Goal: Information Seeking & Learning: Find specific fact

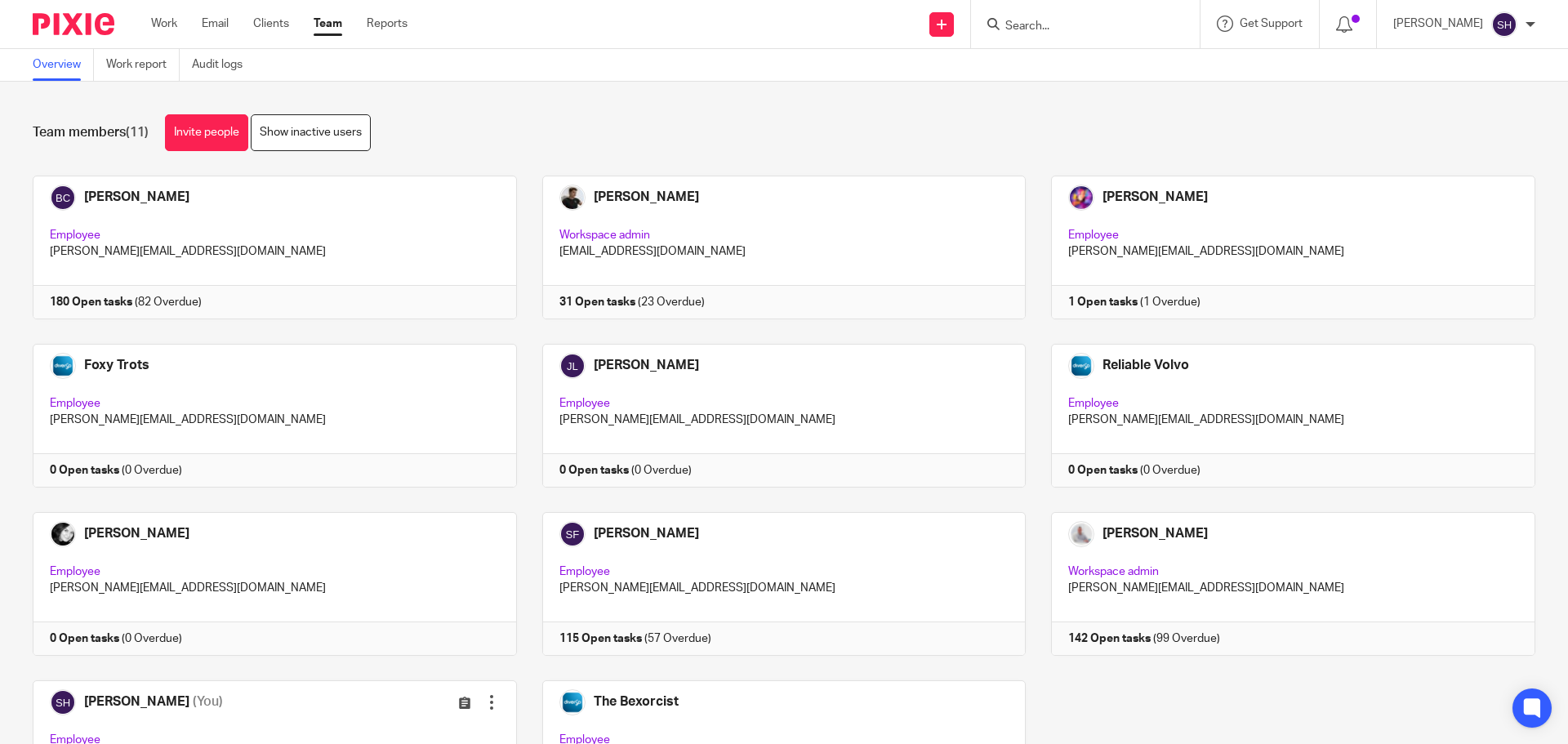
click at [1069, 27] on input "Search" at bounding box center [1077, 27] width 147 height 15
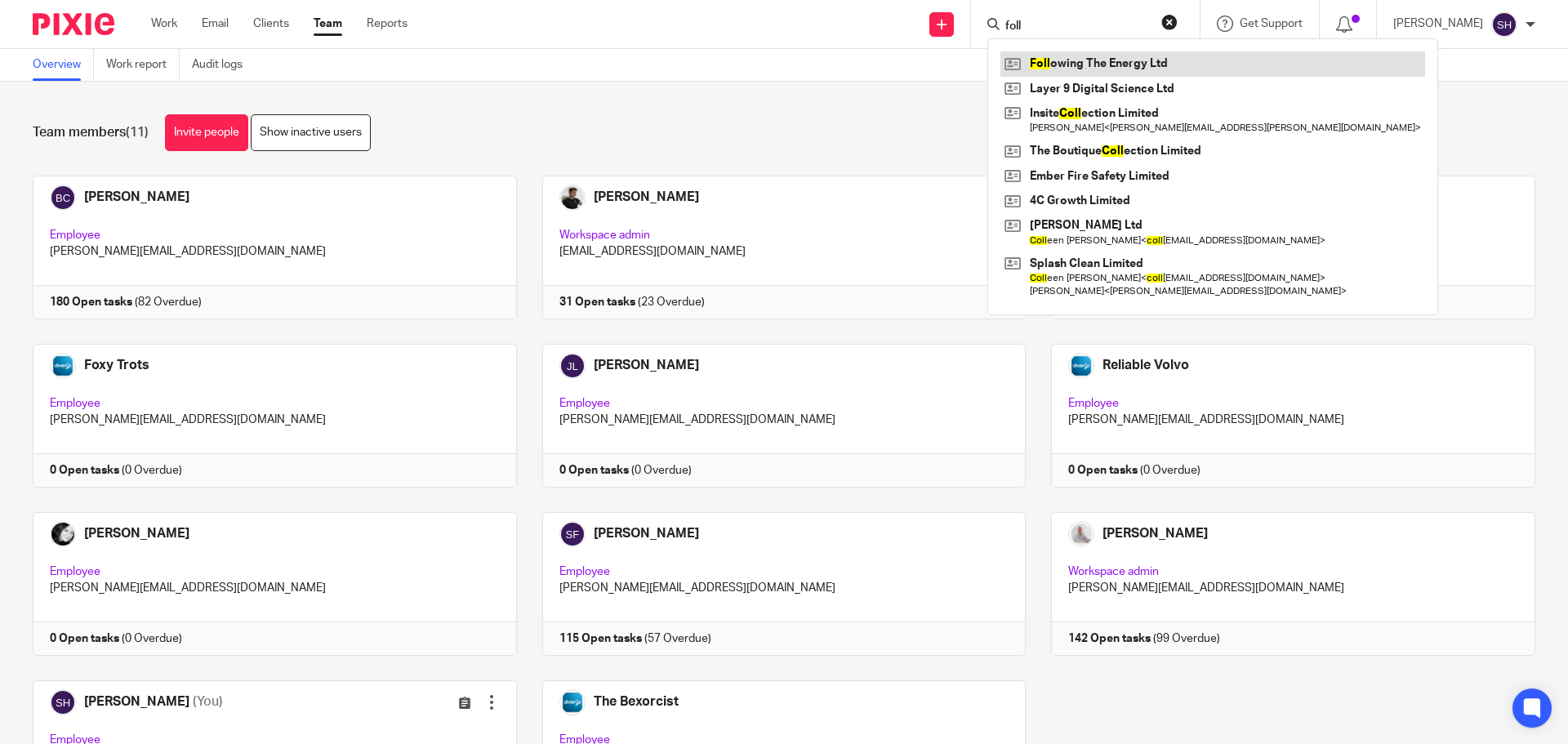
type input "foll"
click at [1136, 59] on link at bounding box center [1213, 63] width 424 height 24
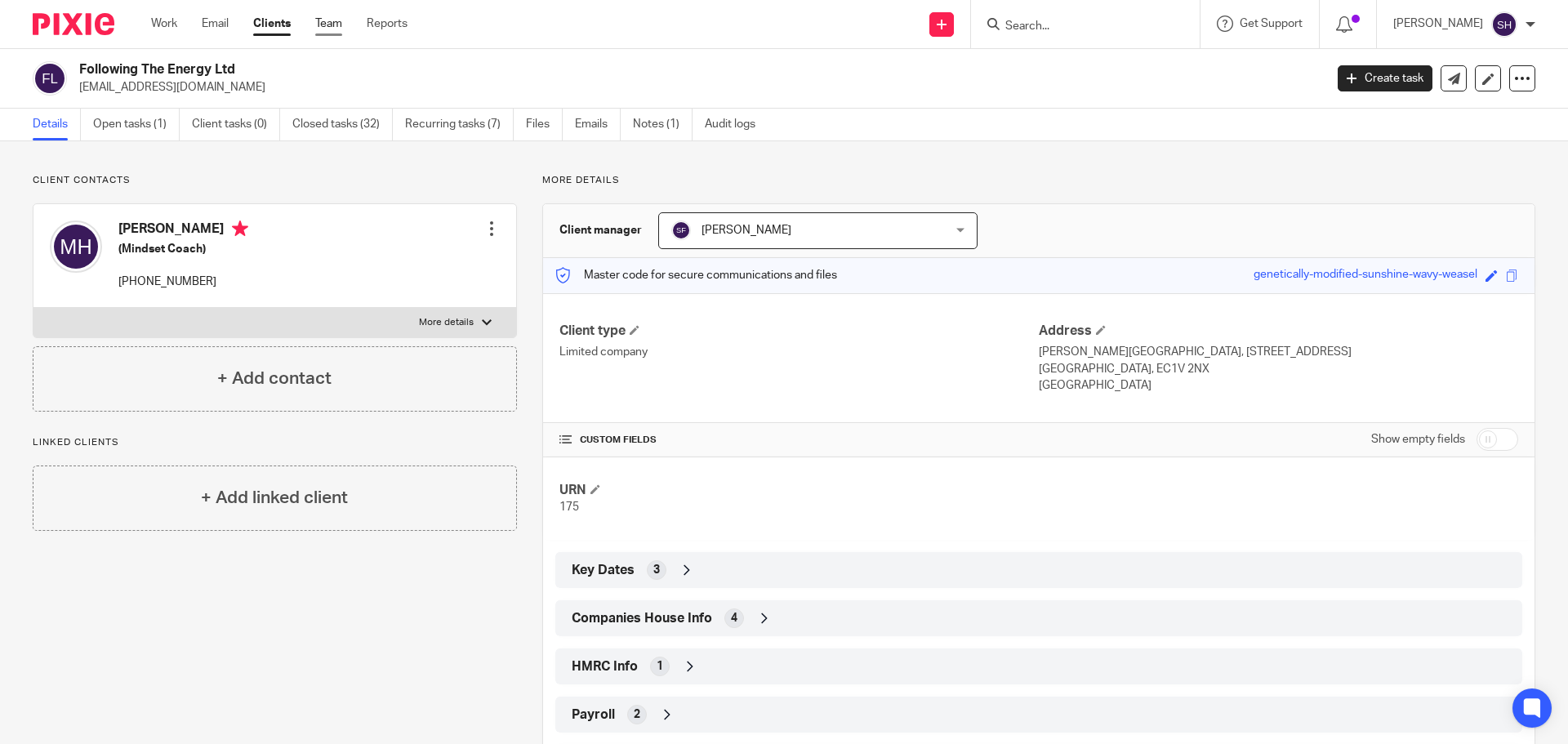
click at [330, 31] on link "Team" at bounding box center [329, 24] width 27 height 17
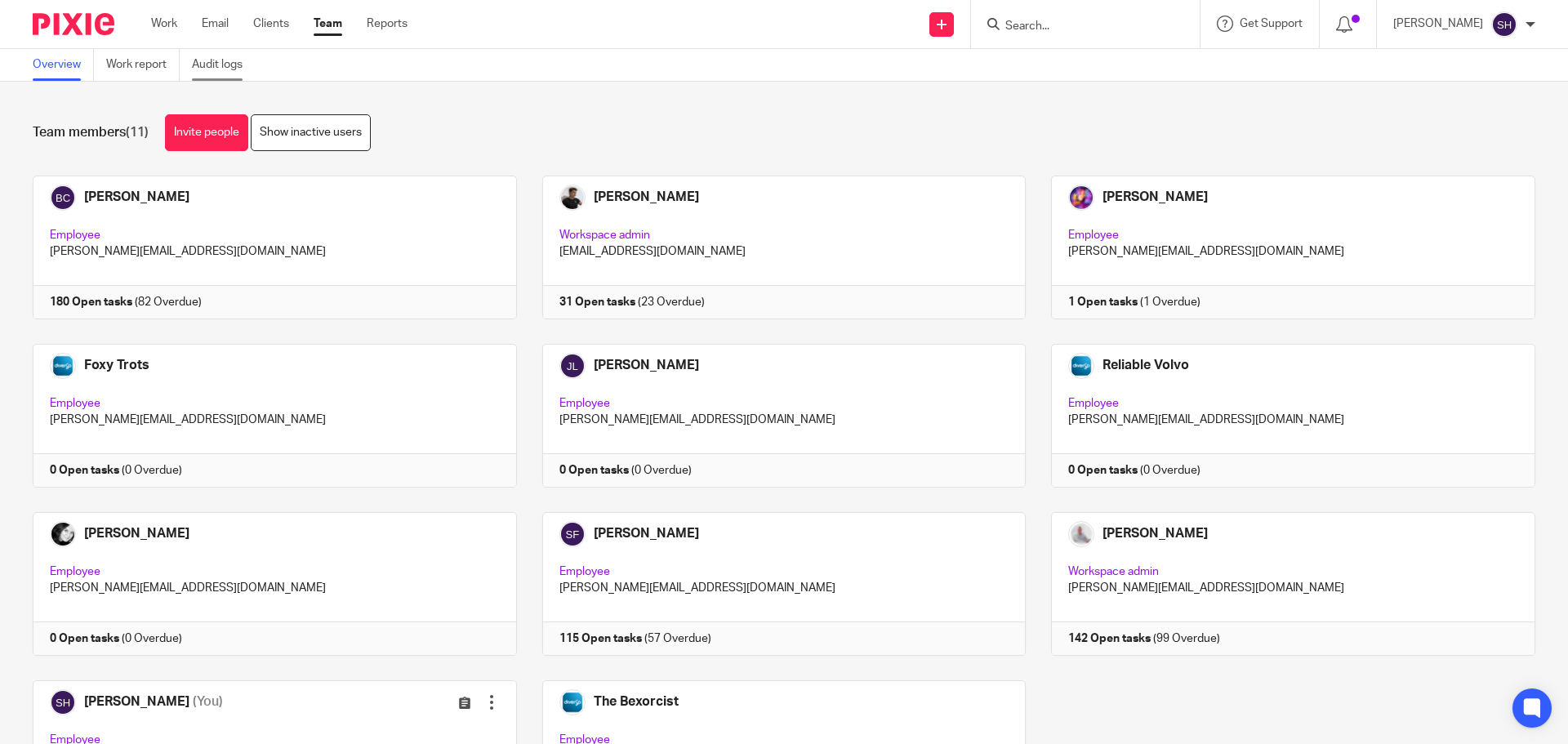
click at [252, 62] on link "Audit logs" at bounding box center [224, 65] width 63 height 32
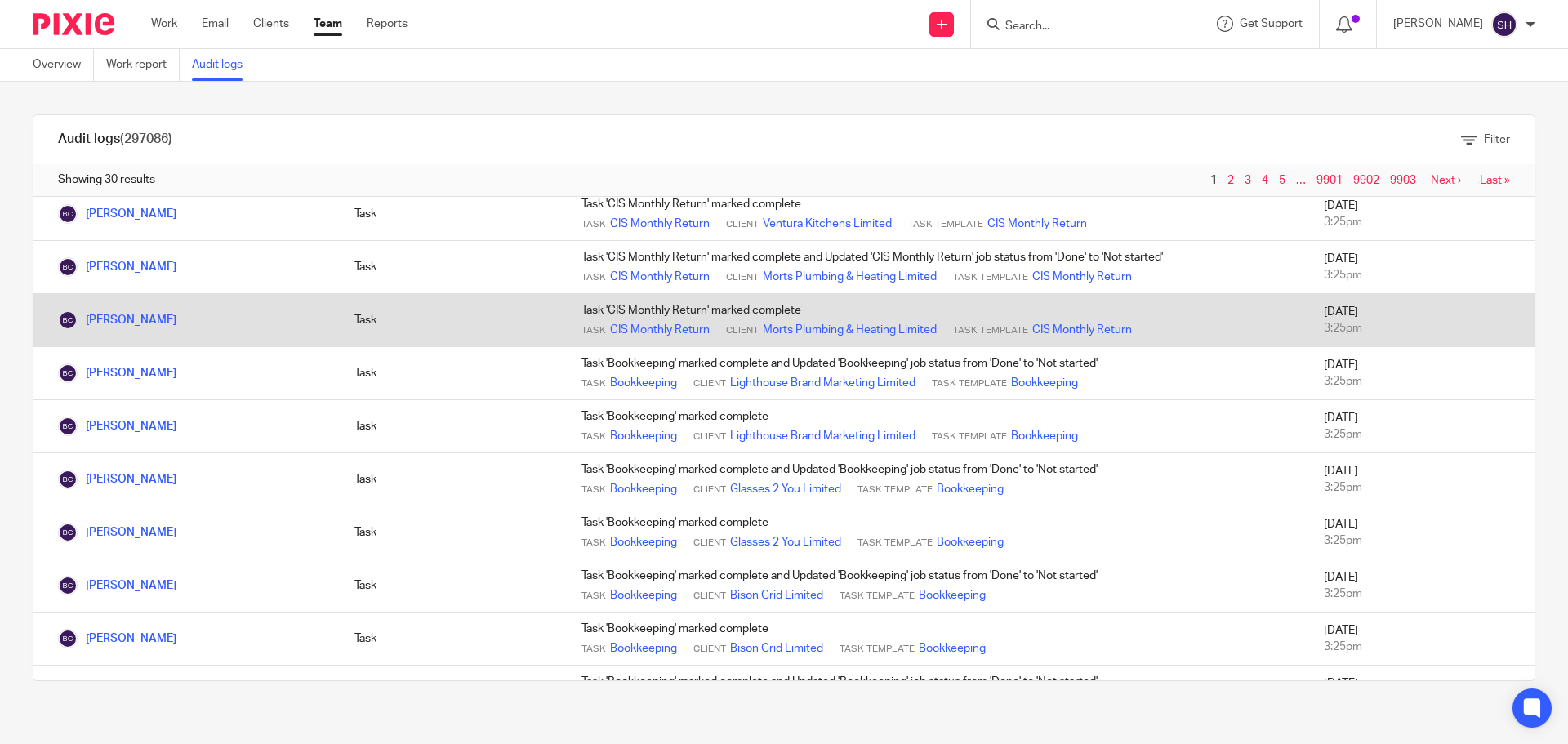
scroll to position [1062, 0]
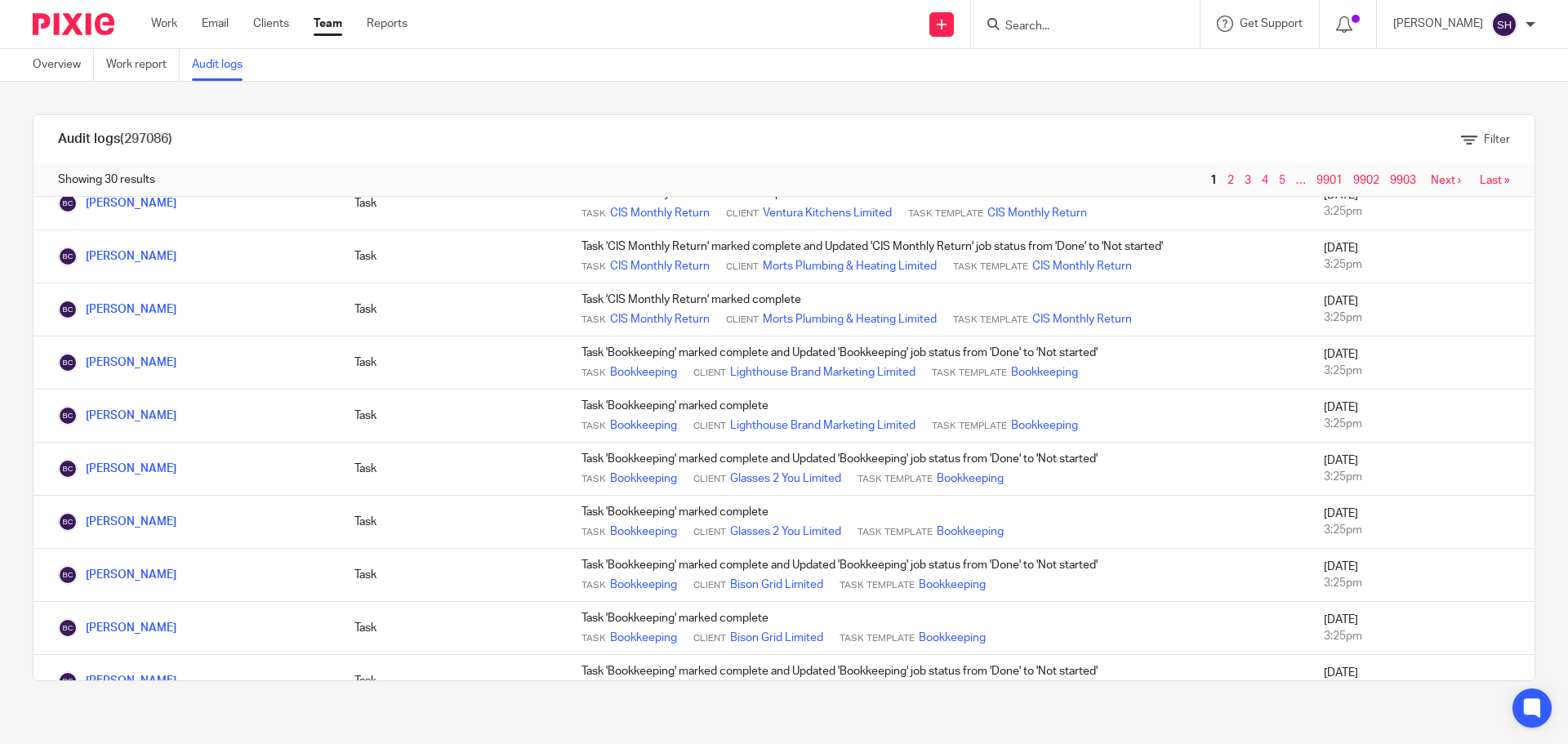
click at [1036, 32] on input "Search" at bounding box center [1077, 27] width 147 height 15
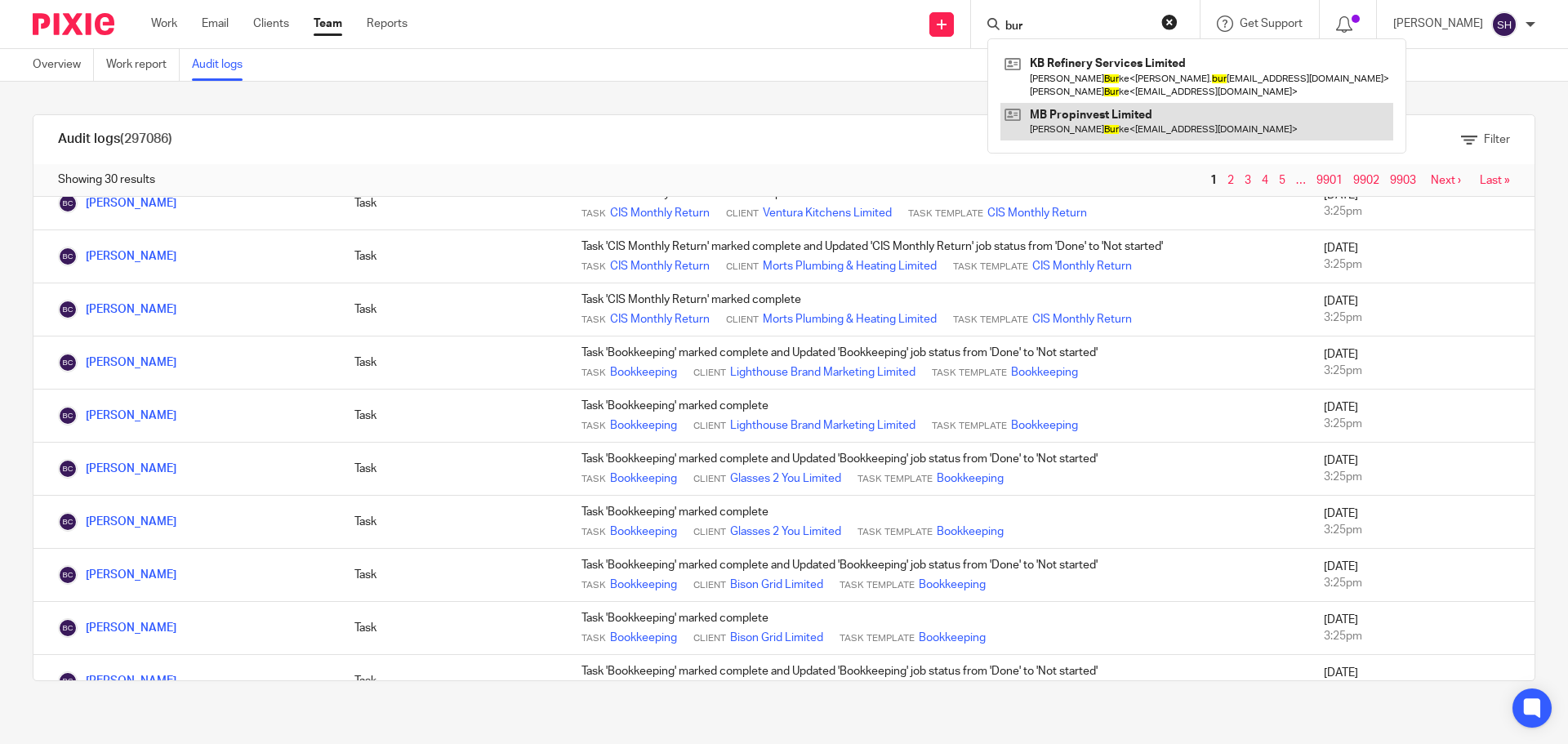
type input "bur"
click at [1099, 122] on link at bounding box center [1197, 122] width 393 height 37
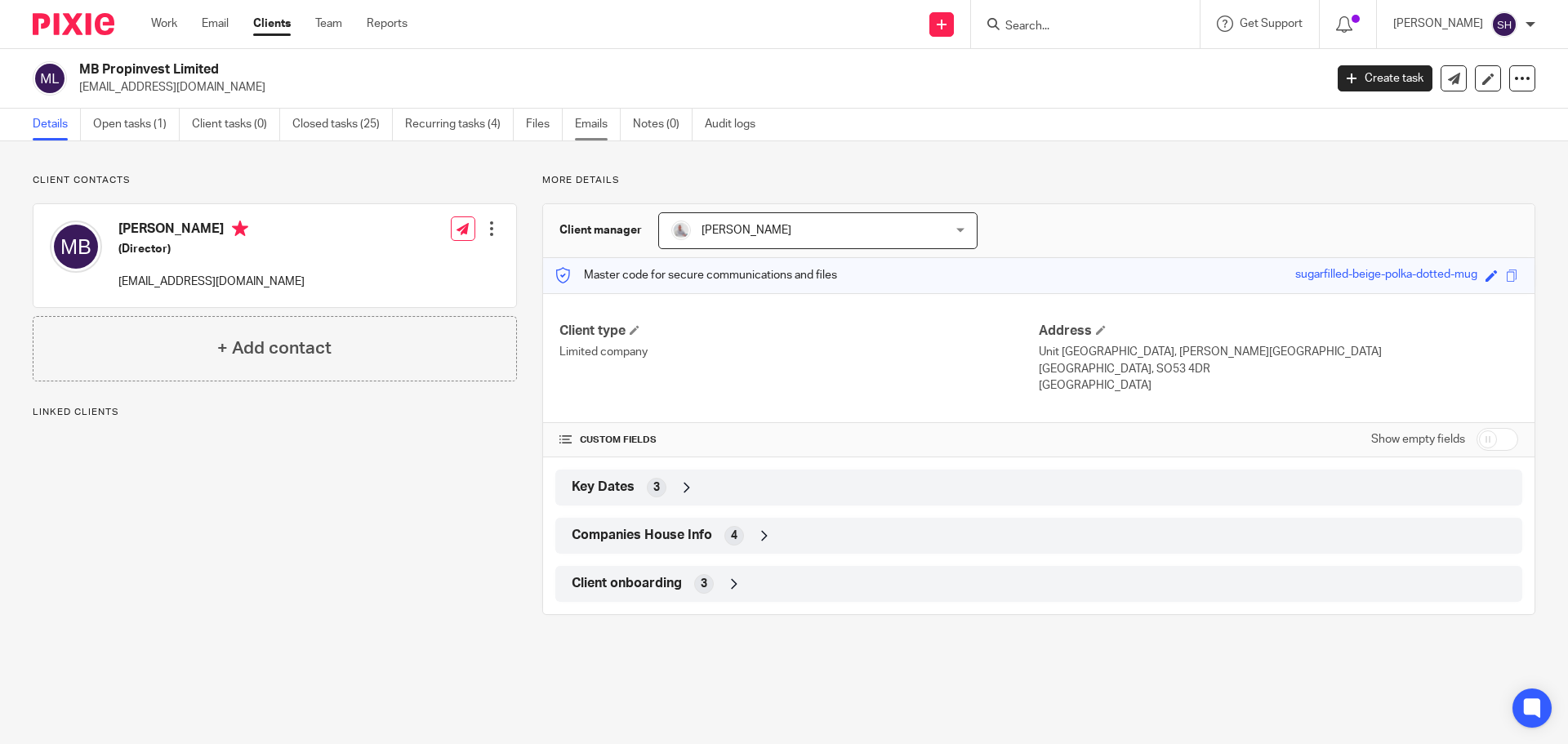
click at [596, 126] on link "Emails" at bounding box center [598, 125] width 46 height 32
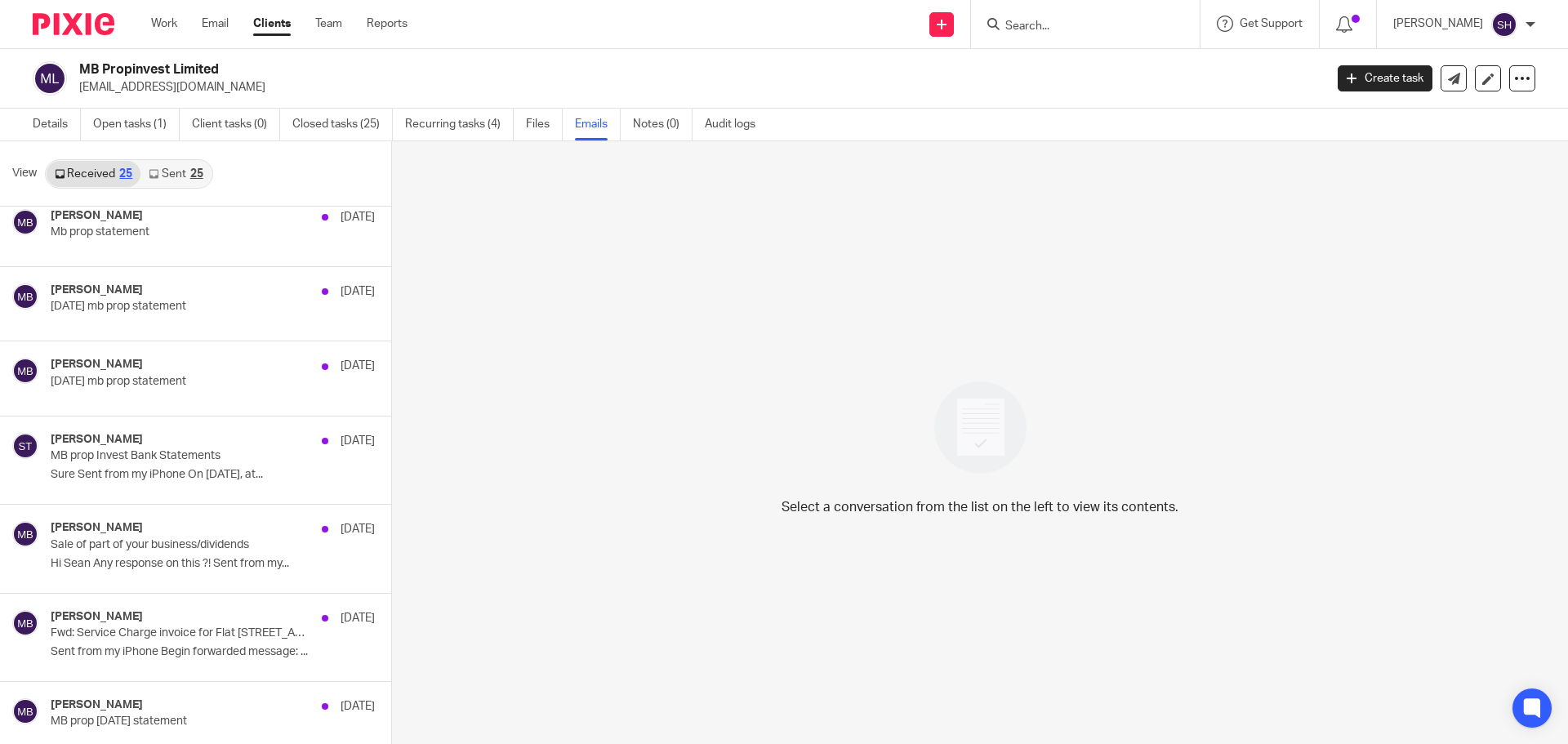
scroll to position [245, 0]
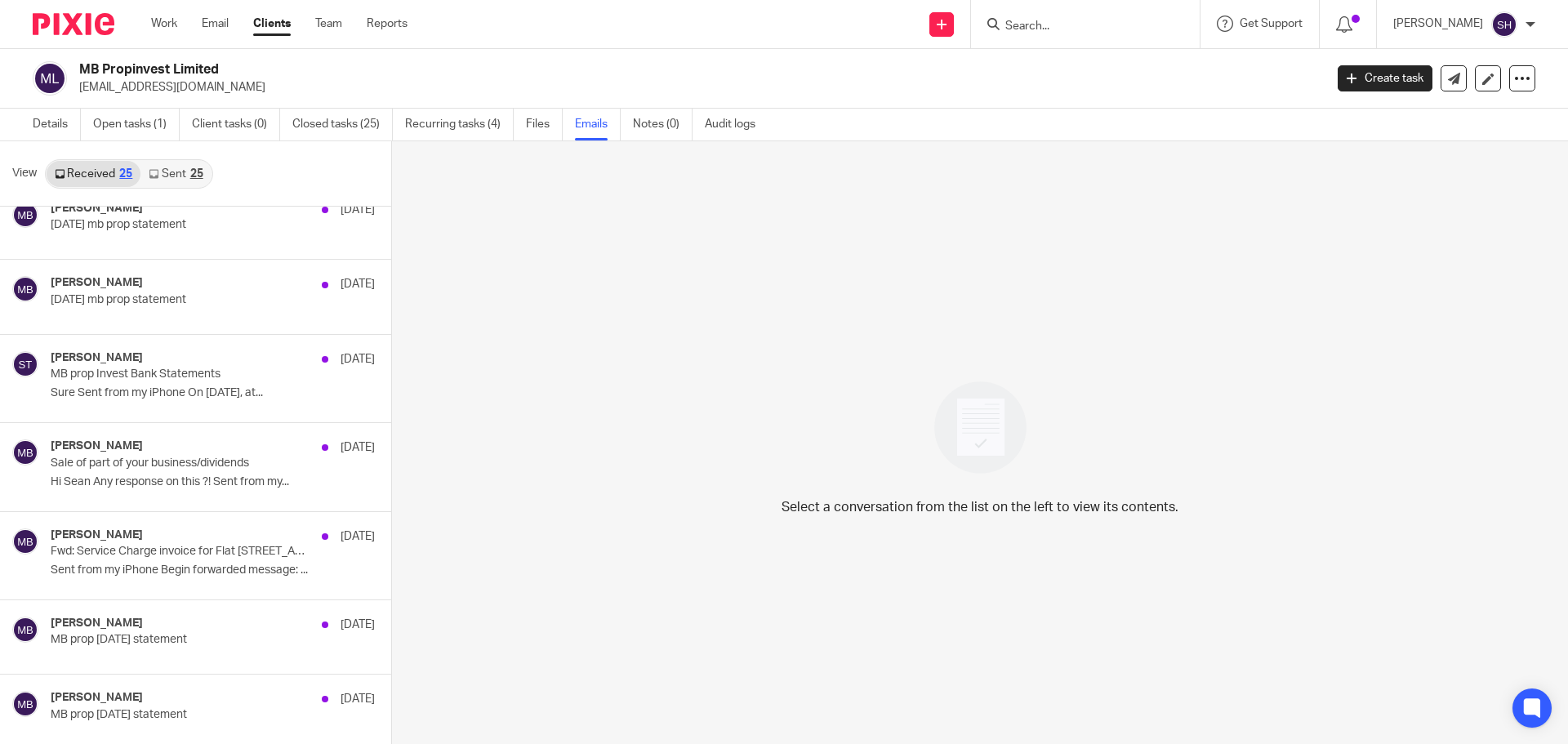
click at [188, 182] on link "Sent 25" at bounding box center [176, 173] width 70 height 26
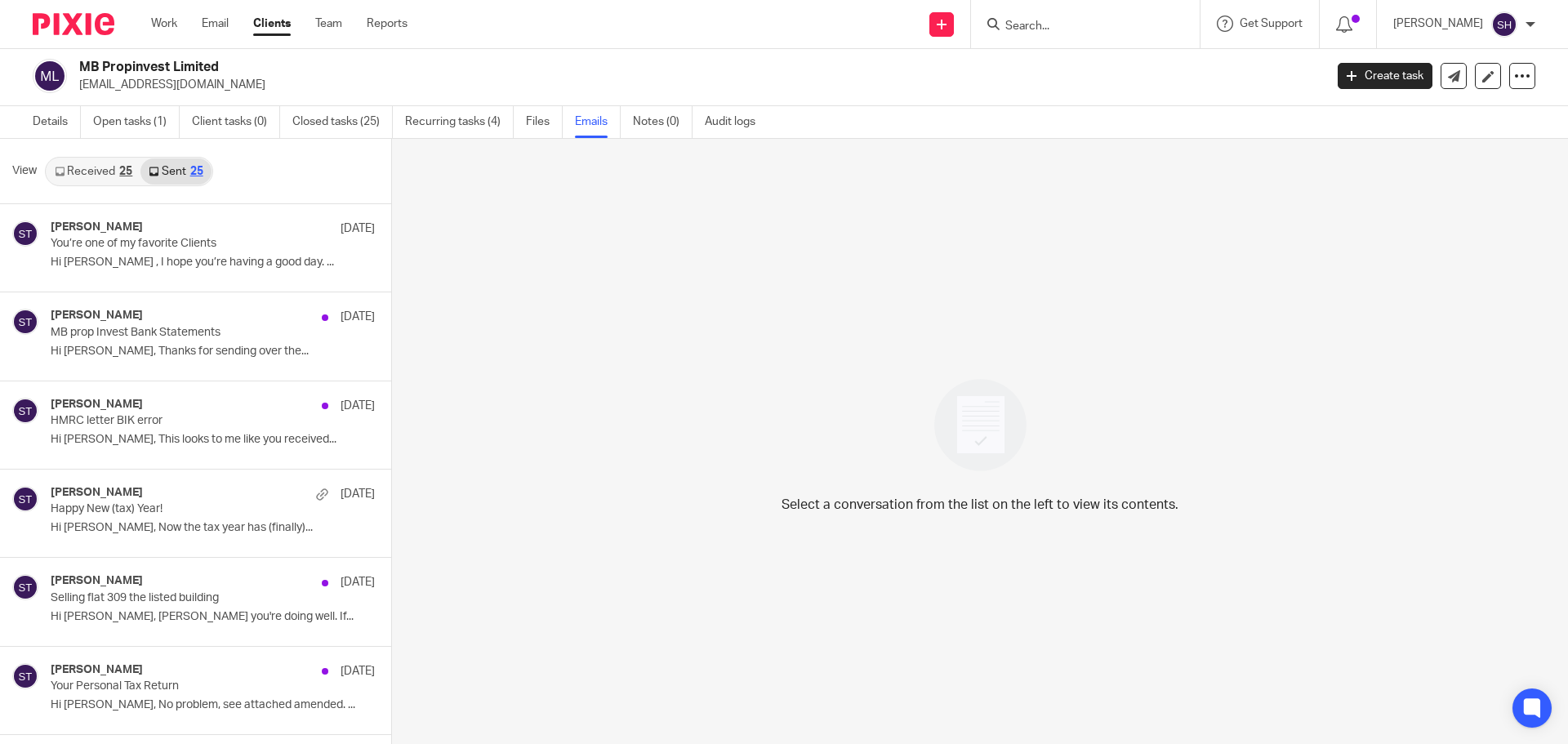
click at [115, 171] on link "Received 25" at bounding box center [93, 171] width 94 height 26
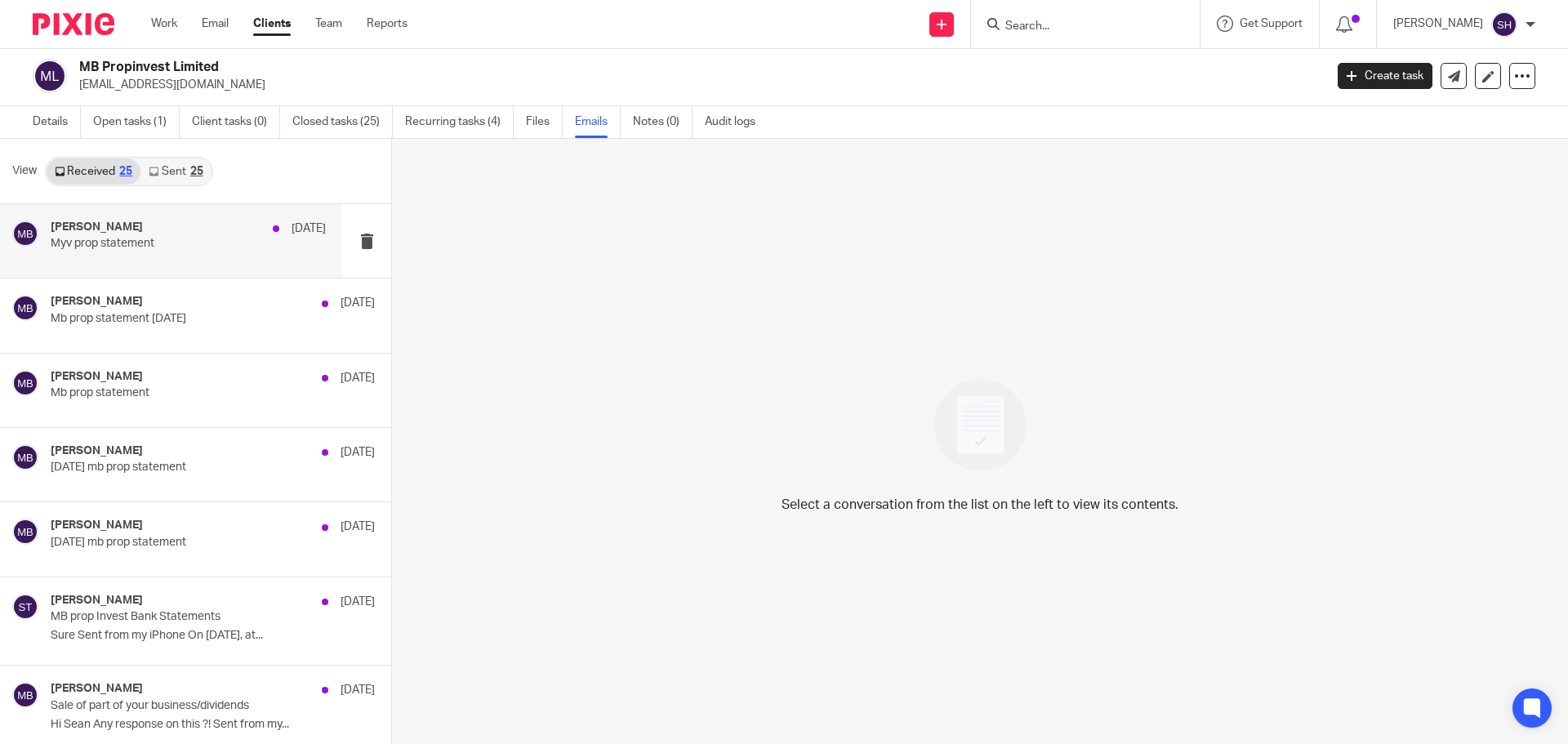
scroll to position [0, 0]
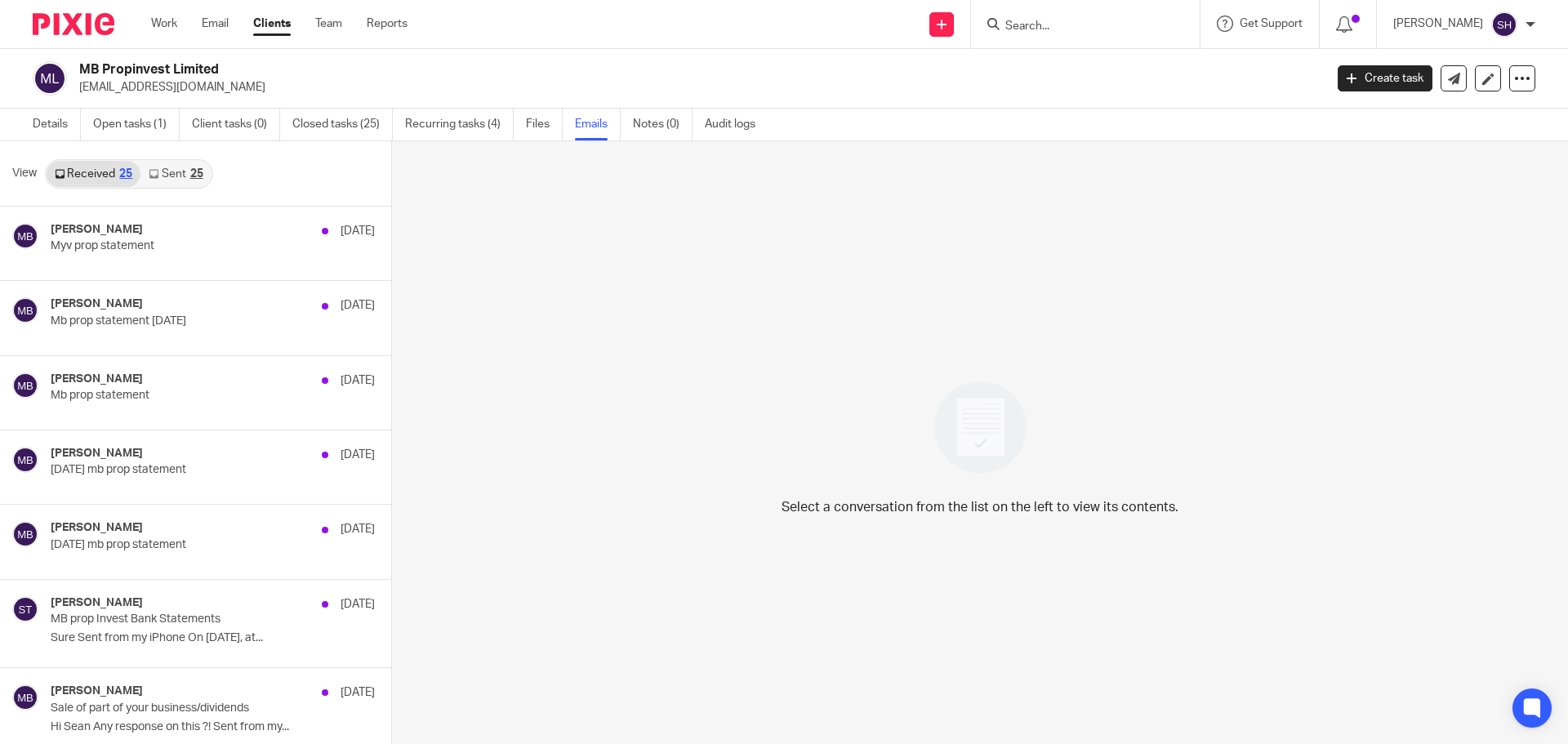
click at [1024, 31] on input "Search" at bounding box center [1077, 27] width 147 height 15
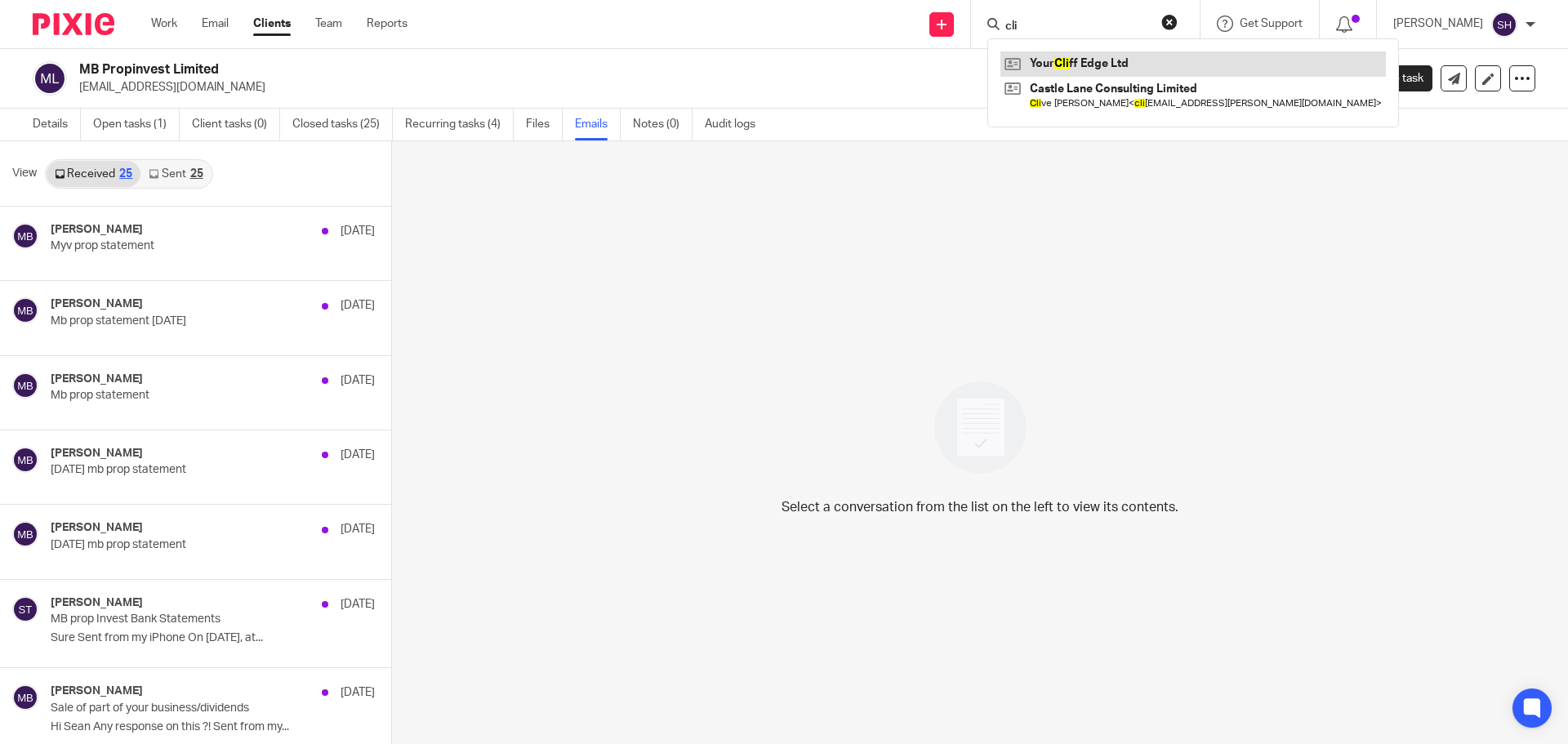
type input "cli"
click at [1054, 57] on link at bounding box center [1193, 63] width 385 height 24
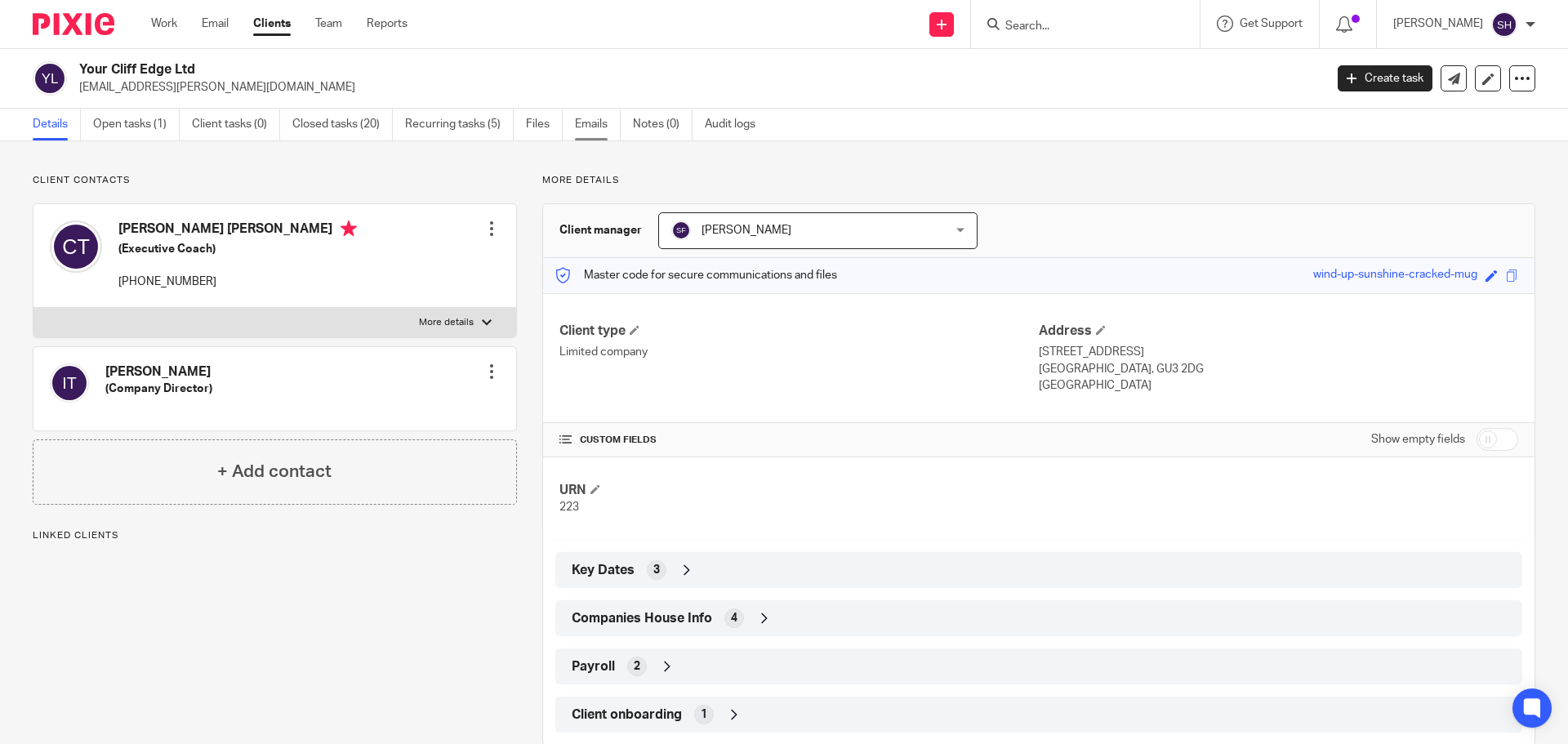
click at [607, 131] on link "Emails" at bounding box center [598, 125] width 46 height 32
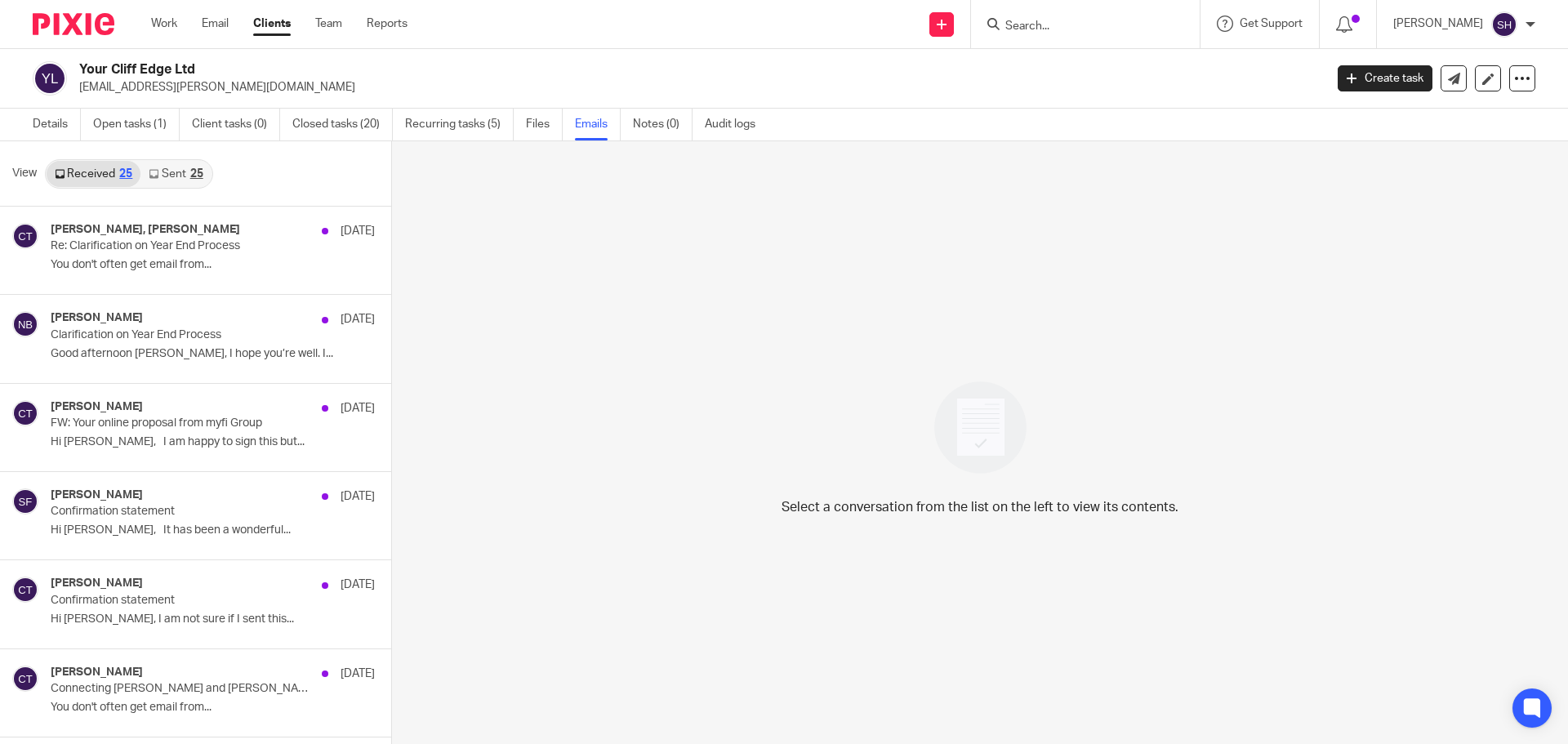
click at [172, 177] on link "Sent 25" at bounding box center [176, 173] width 70 height 26
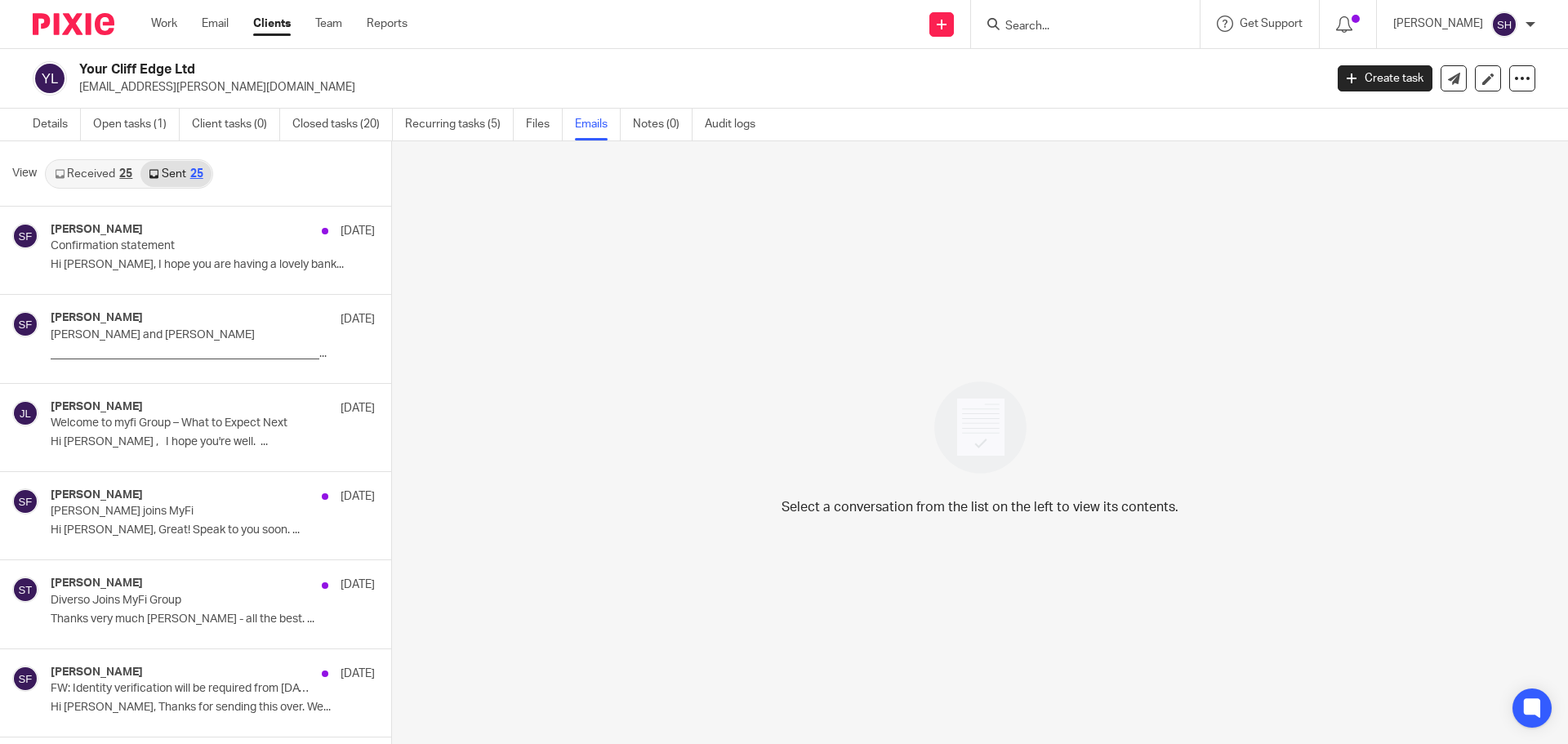
scroll to position [2, 0]
click at [1026, 27] on input "Search" at bounding box center [1077, 27] width 147 height 15
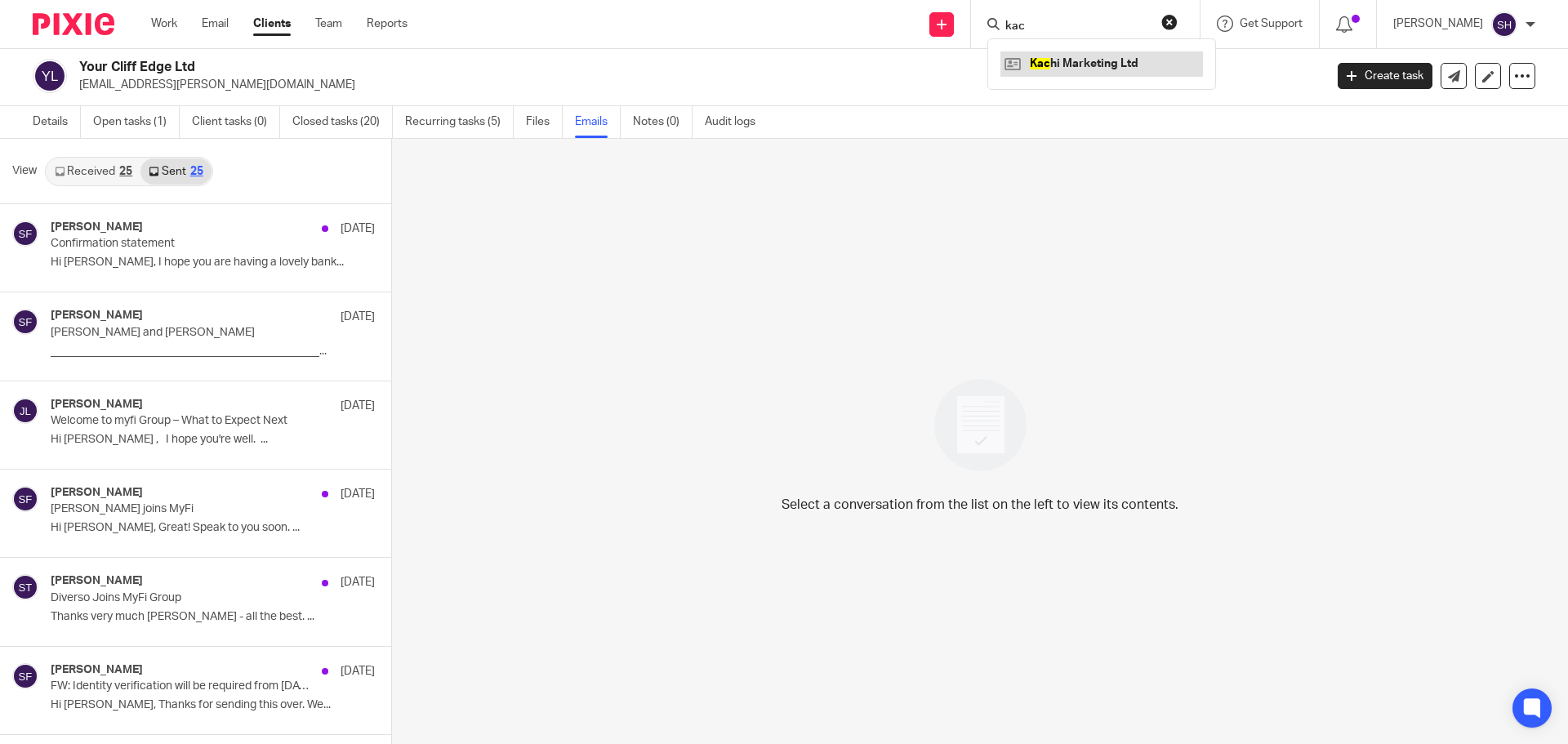
type input "kac"
click at [1068, 65] on link at bounding box center [1101, 63] width 202 height 24
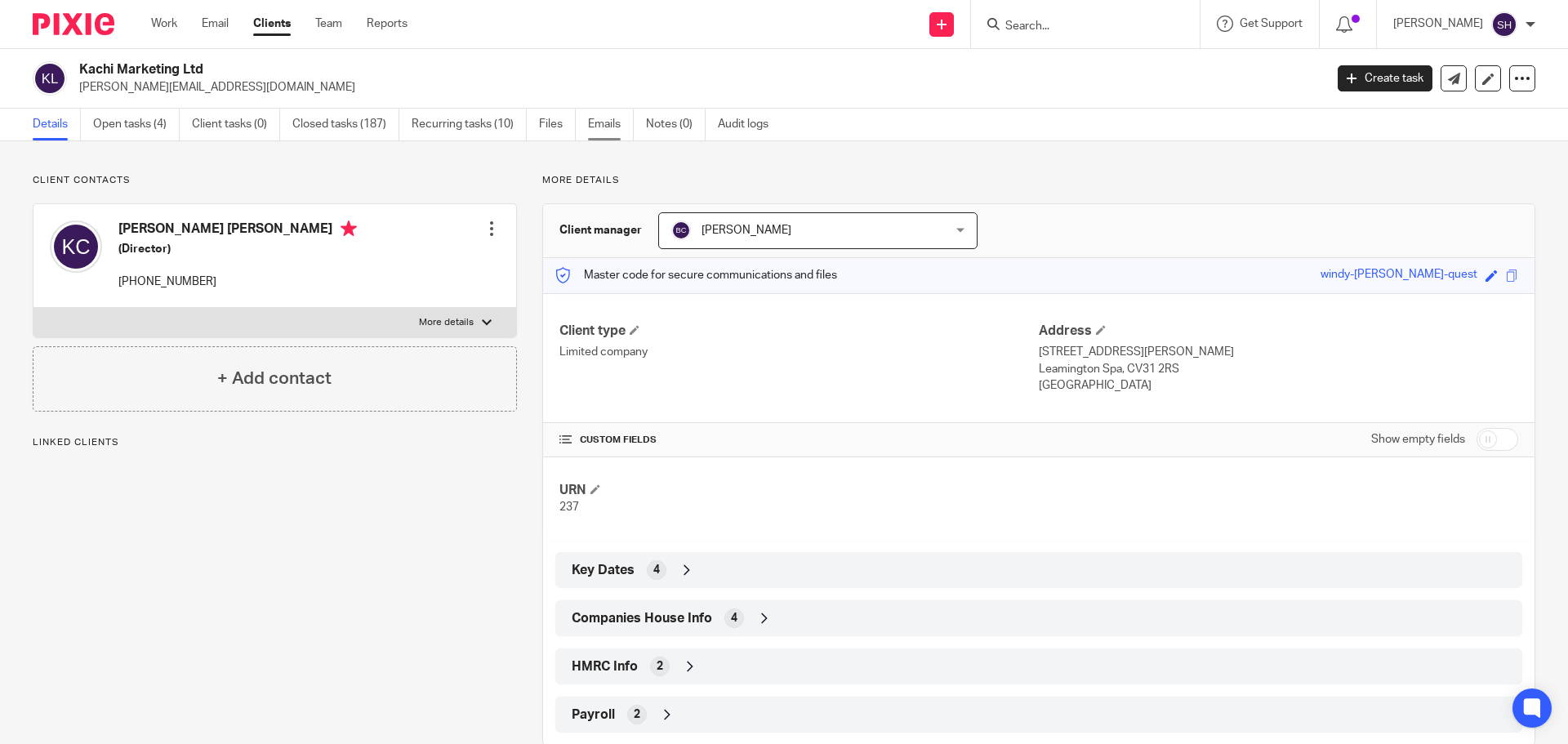
click at [605, 124] on link "Emails" at bounding box center [610, 125] width 46 height 32
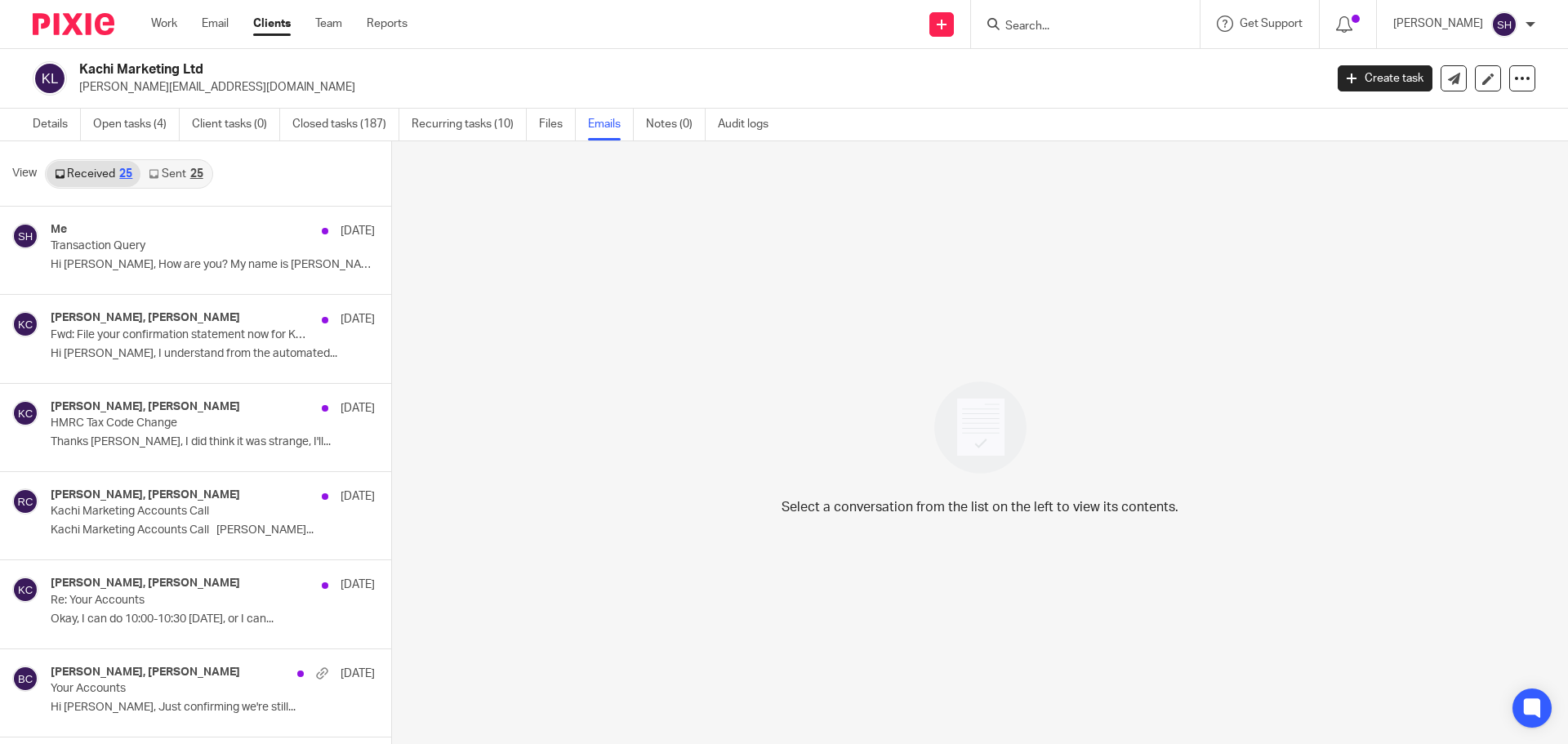
click at [172, 169] on link "Sent 25" at bounding box center [176, 173] width 70 height 26
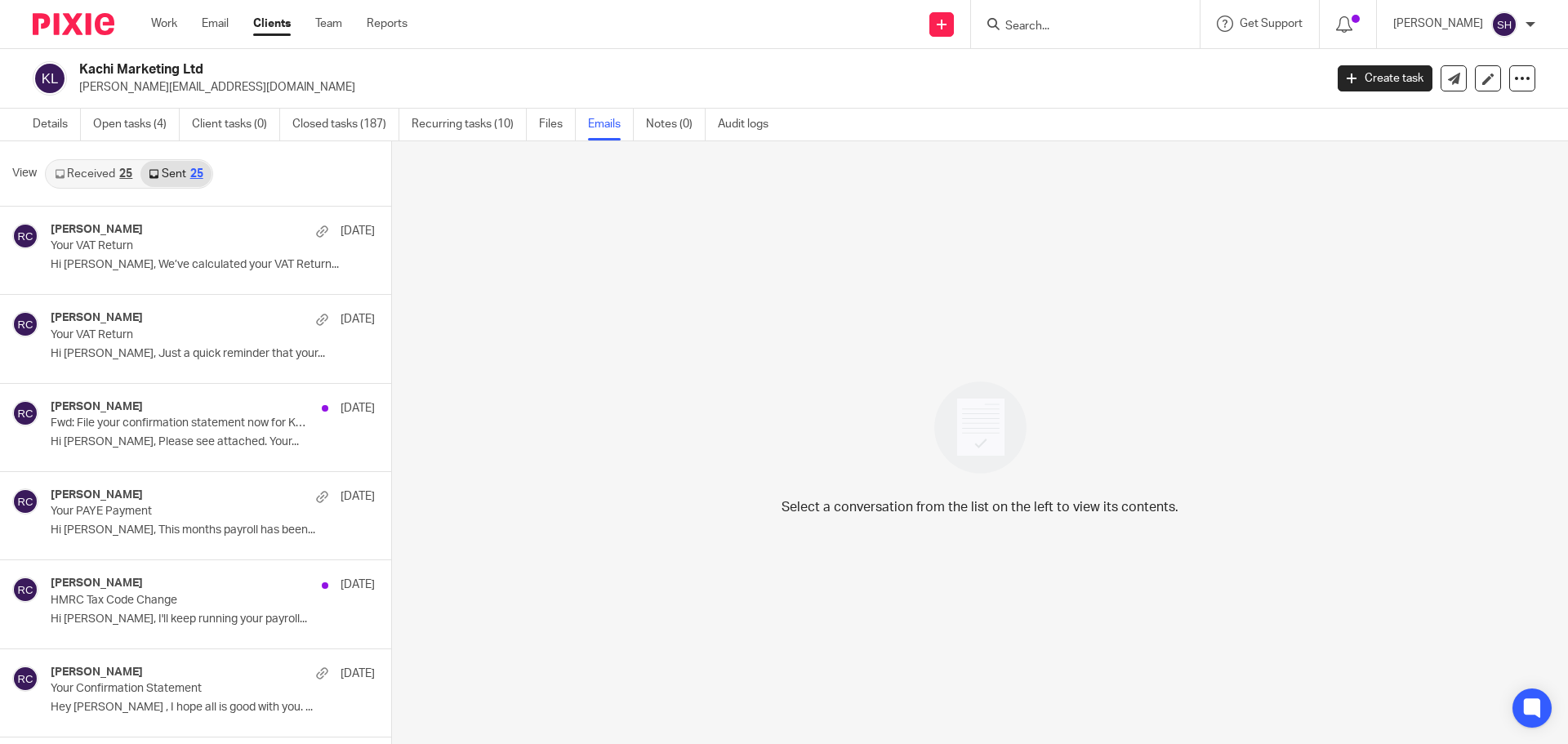
scroll to position [2, 0]
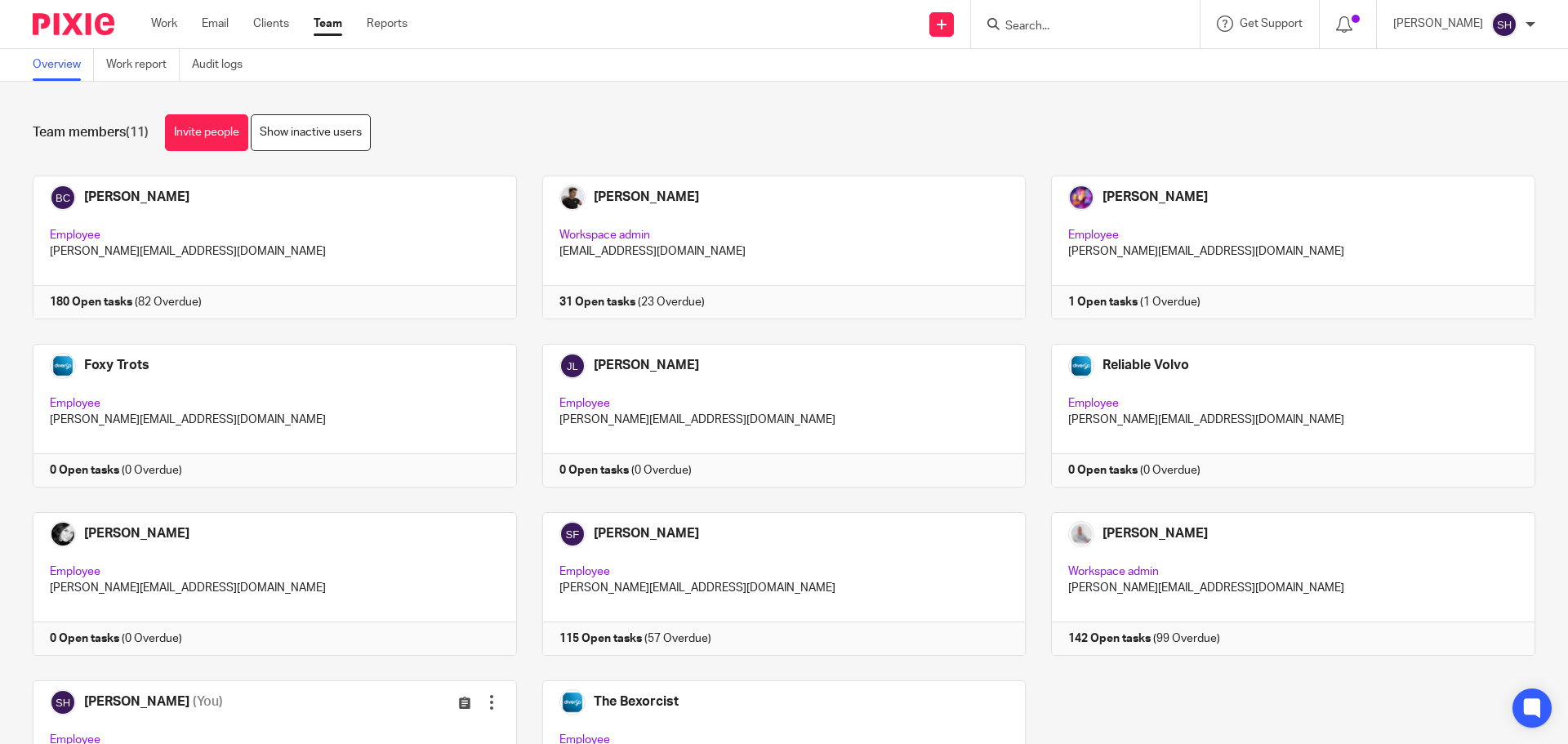
click at [1085, 23] on input "Search" at bounding box center [1077, 27] width 147 height 15
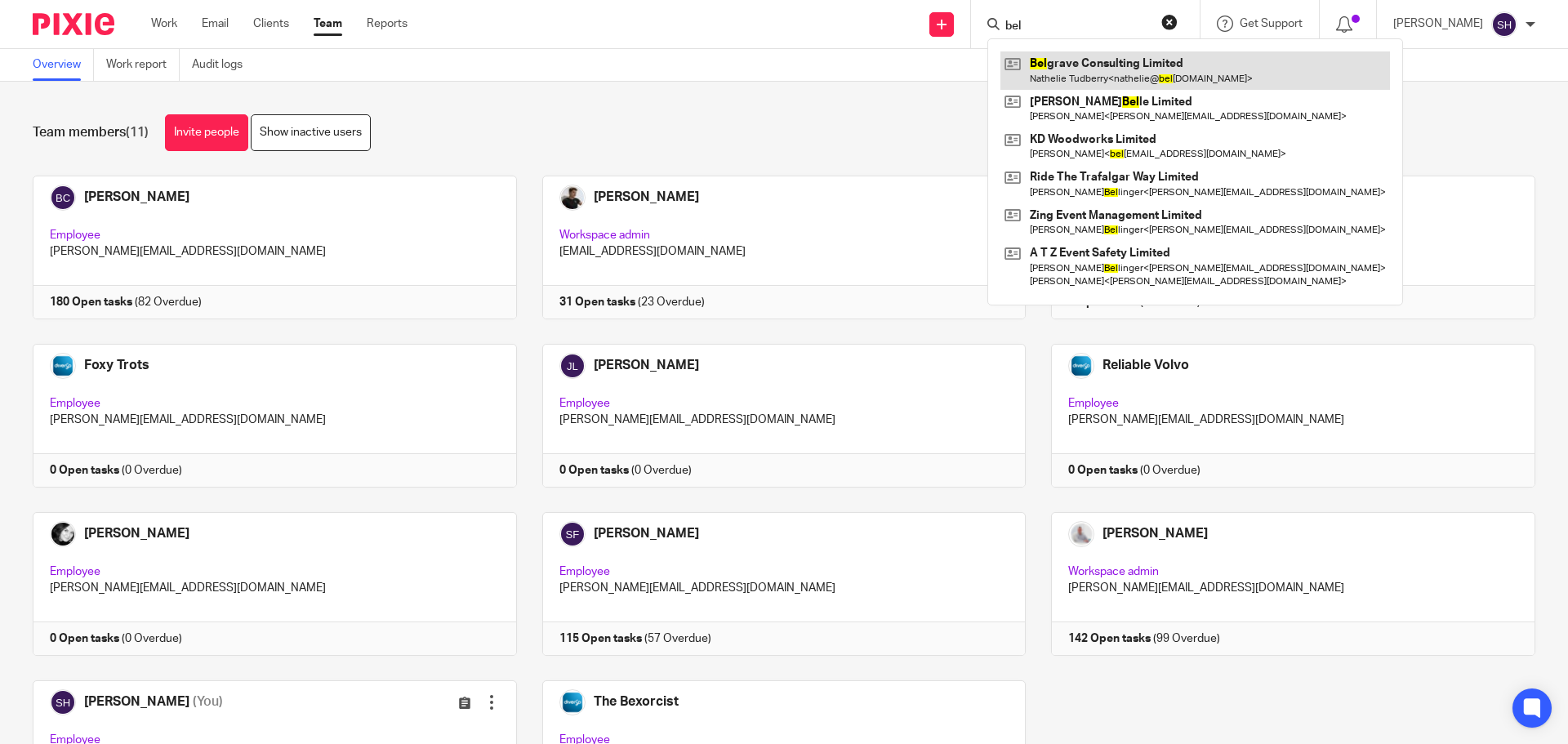
type input "bel"
click at [1081, 69] on link at bounding box center [1195, 70] width 390 height 37
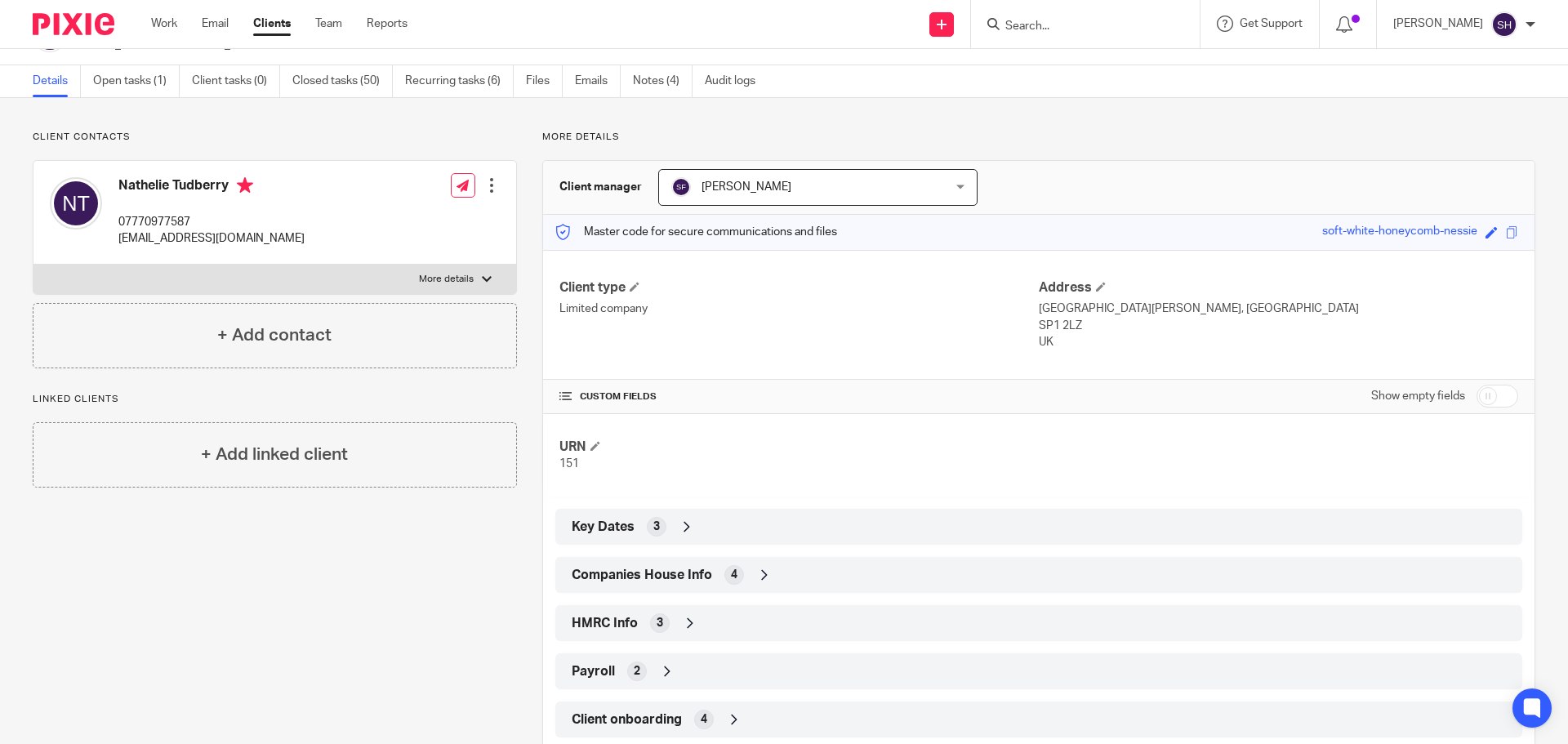
scroll to position [82, 0]
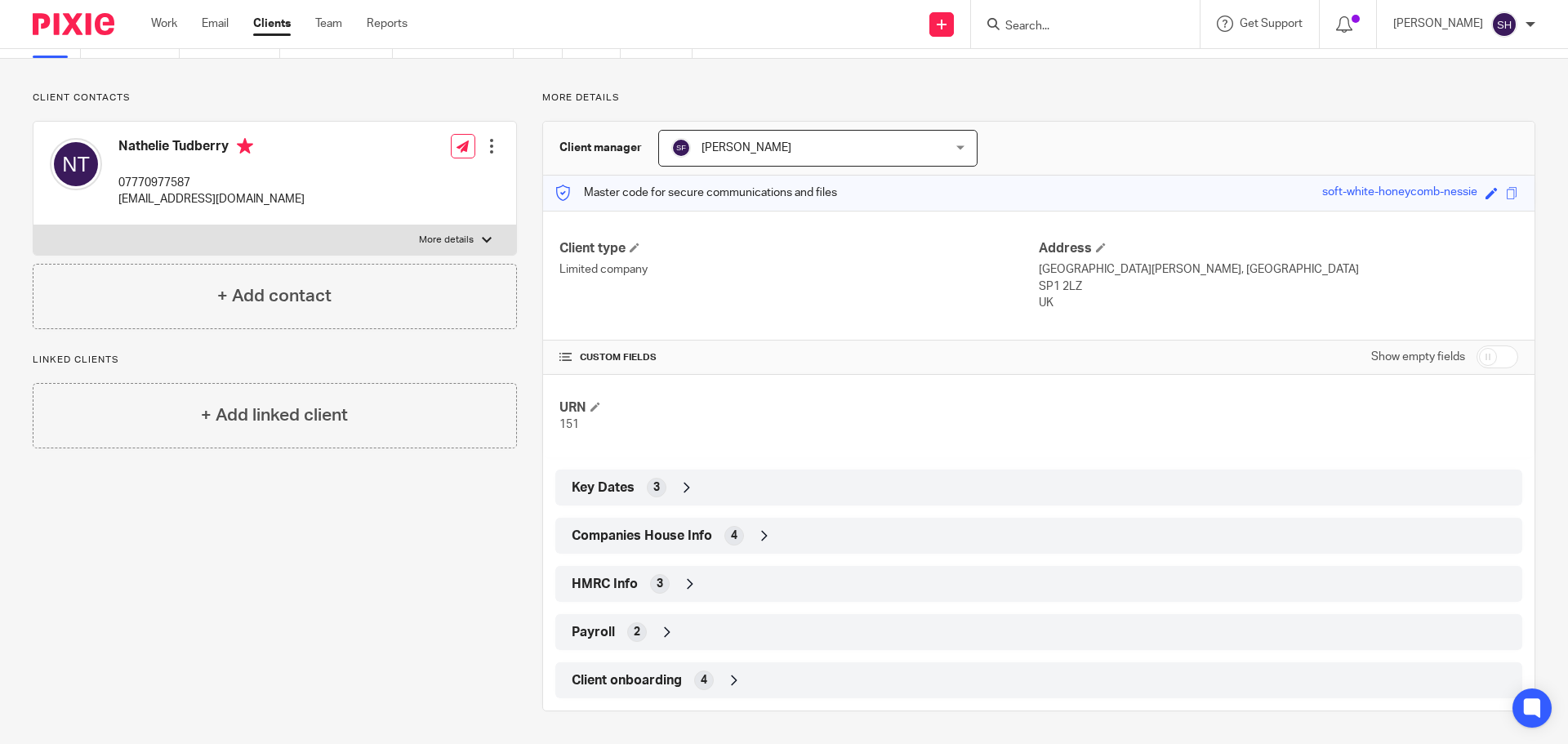
click at [692, 534] on span "Companies House Info" at bounding box center [642, 536] width 141 height 17
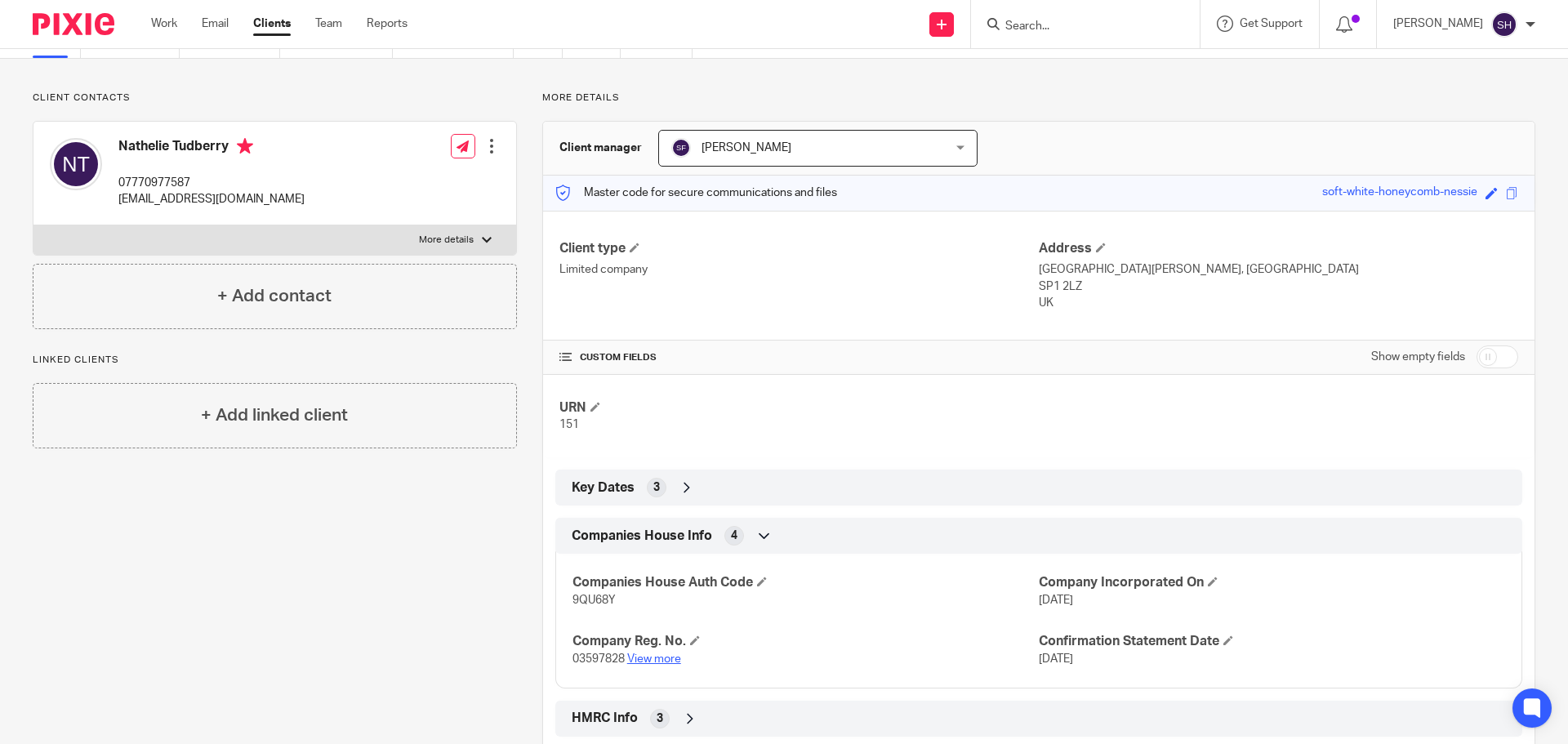
click at [657, 664] on link "View more" at bounding box center [654, 659] width 54 height 12
click at [239, 246] on label "More details" at bounding box center [275, 240] width 483 height 29
click at [33, 226] on input "More details" at bounding box center [32, 225] width 1 height 1
checkbox input "true"
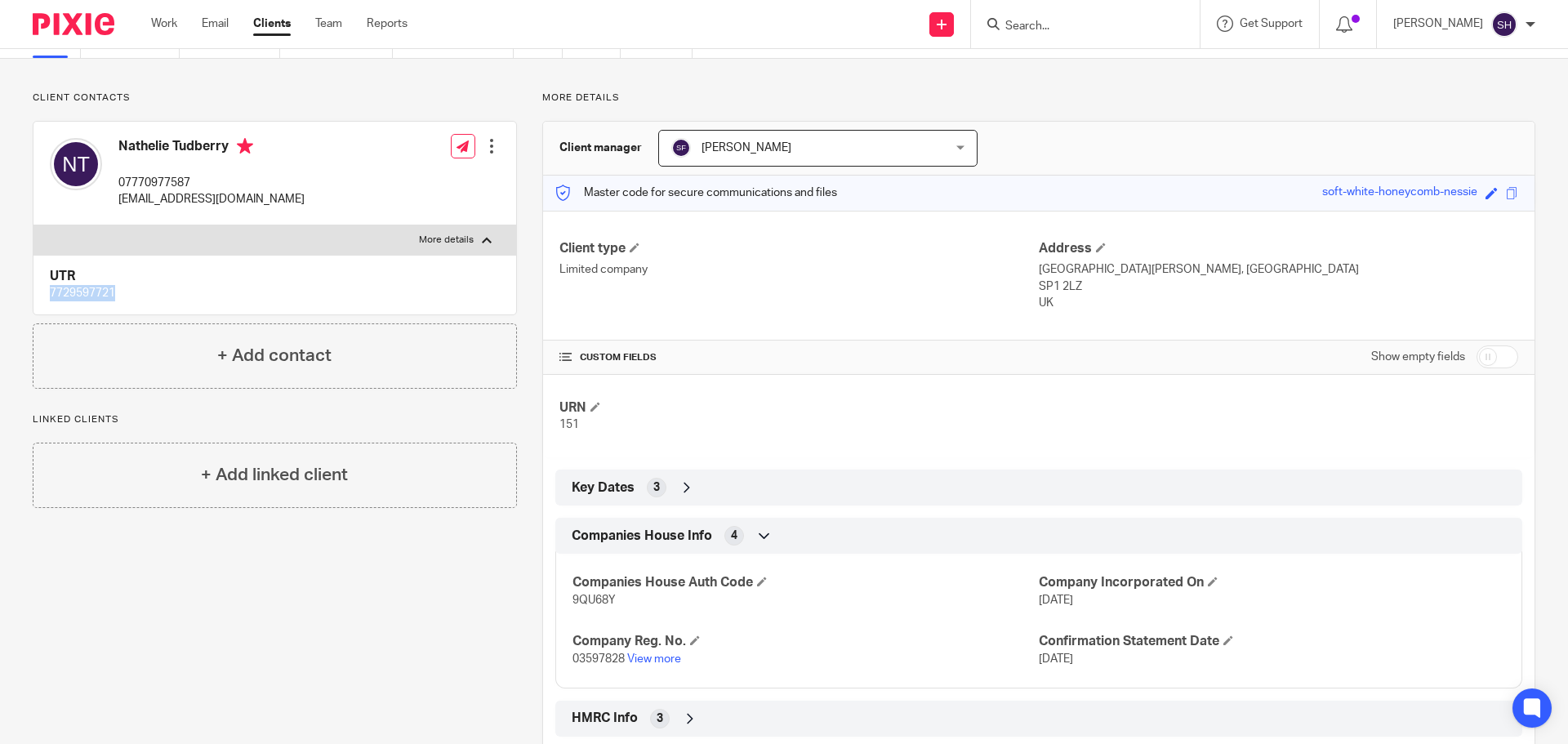
drag, startPoint x: 120, startPoint y: 296, endPoint x: 5, endPoint y: 296, distance: 115.0
click at [5, 296] on div "Client contacts Nathelie Tudberry 07770977587 [EMAIL_ADDRESS][DOMAIN_NAME] Edit…" at bounding box center [784, 469] width 1568 height 820
copy p "7729597721"
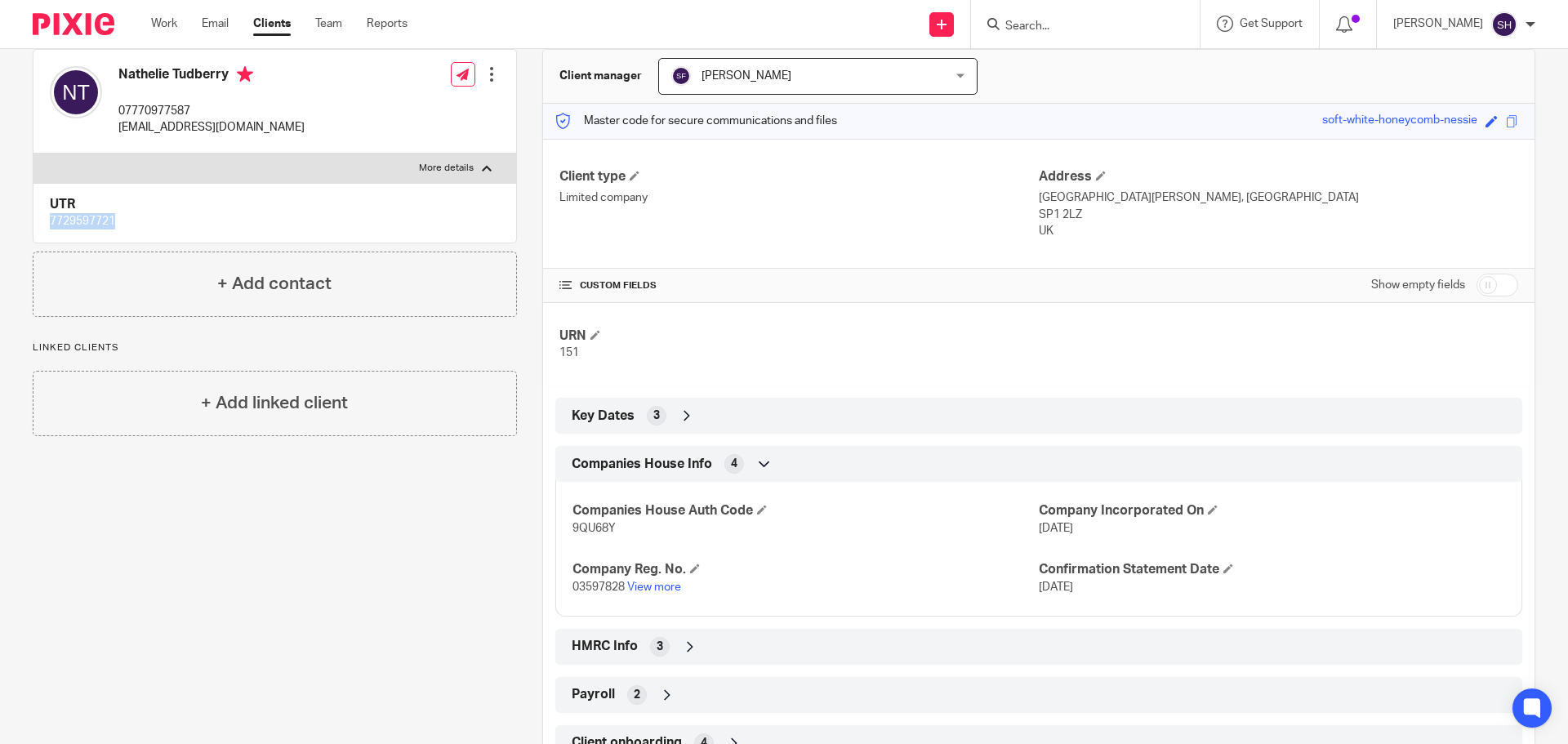
scroll to position [217, 0]
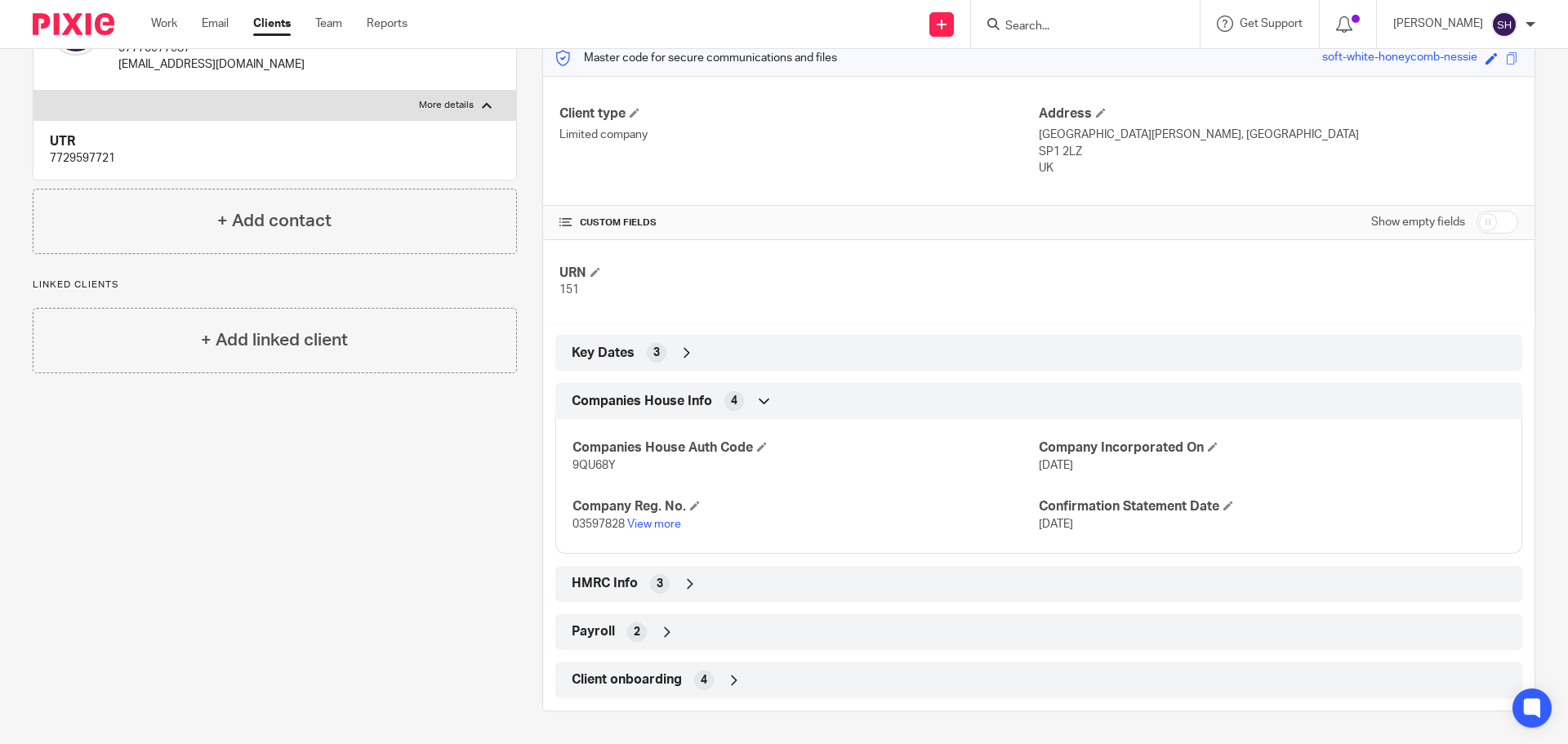
click at [704, 598] on div "HMRC Info 3" at bounding box center [1039, 583] width 942 height 27
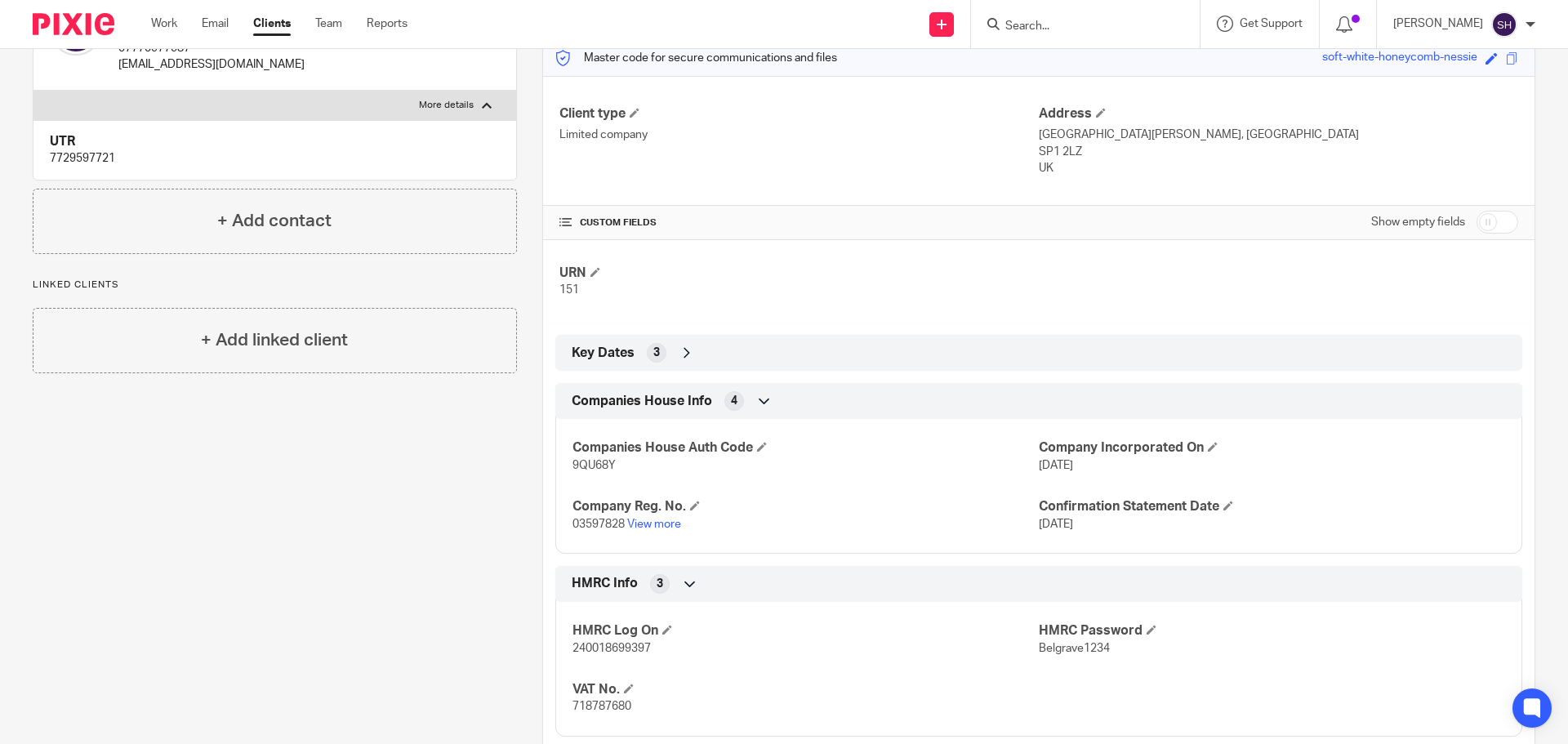
click at [642, 699] on p "718787680" at bounding box center [806, 707] width 466 height 17
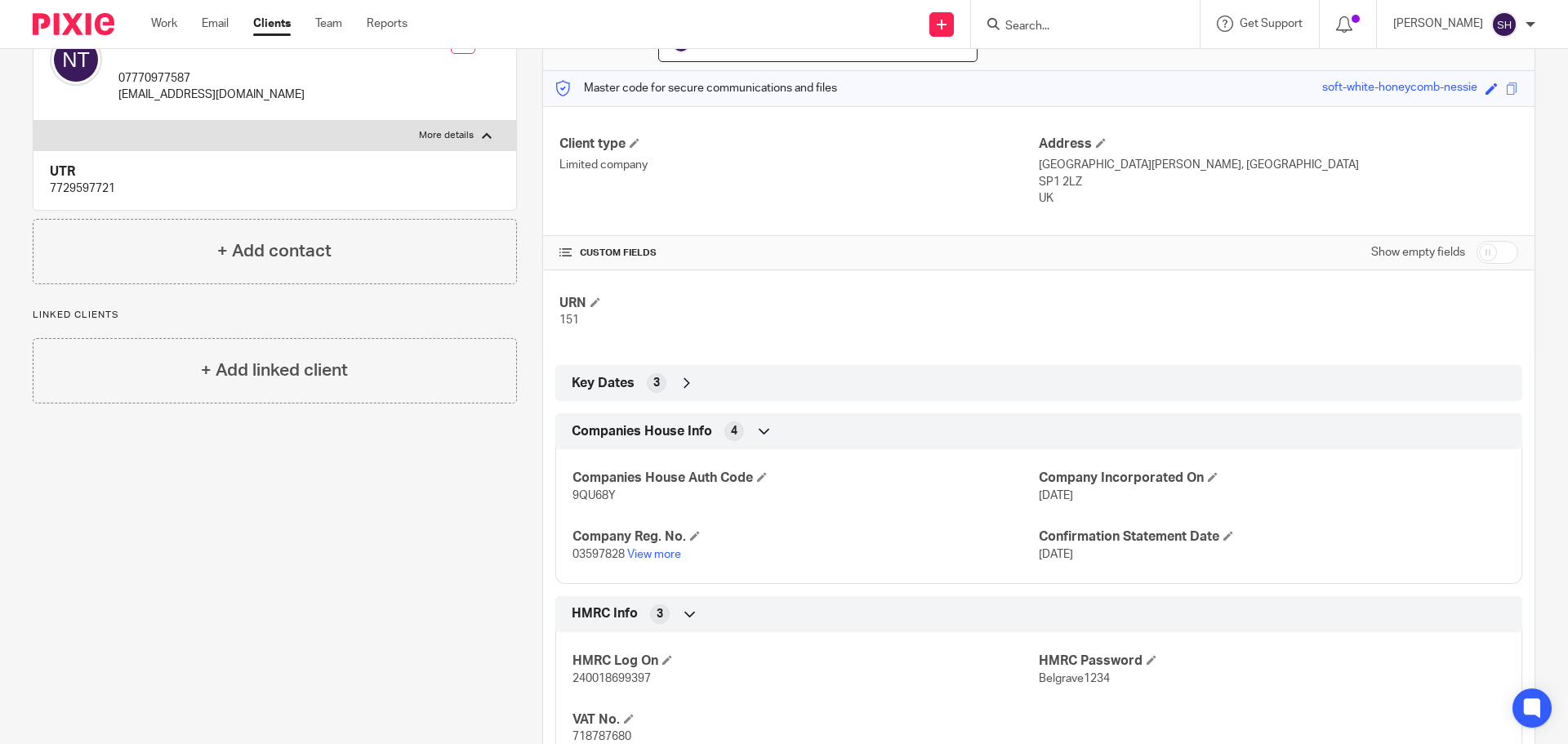
scroll to position [189, 0]
drag, startPoint x: 630, startPoint y: 491, endPoint x: 533, endPoint y: 500, distance: 97.4
click at [533, 500] on div "More details Client manager [PERSON_NAME] [PERSON_NAME] [PERSON_NAME] [PERSON_N…" at bounding box center [1026, 429] width 1019 height 890
copy span "9QU68Y"
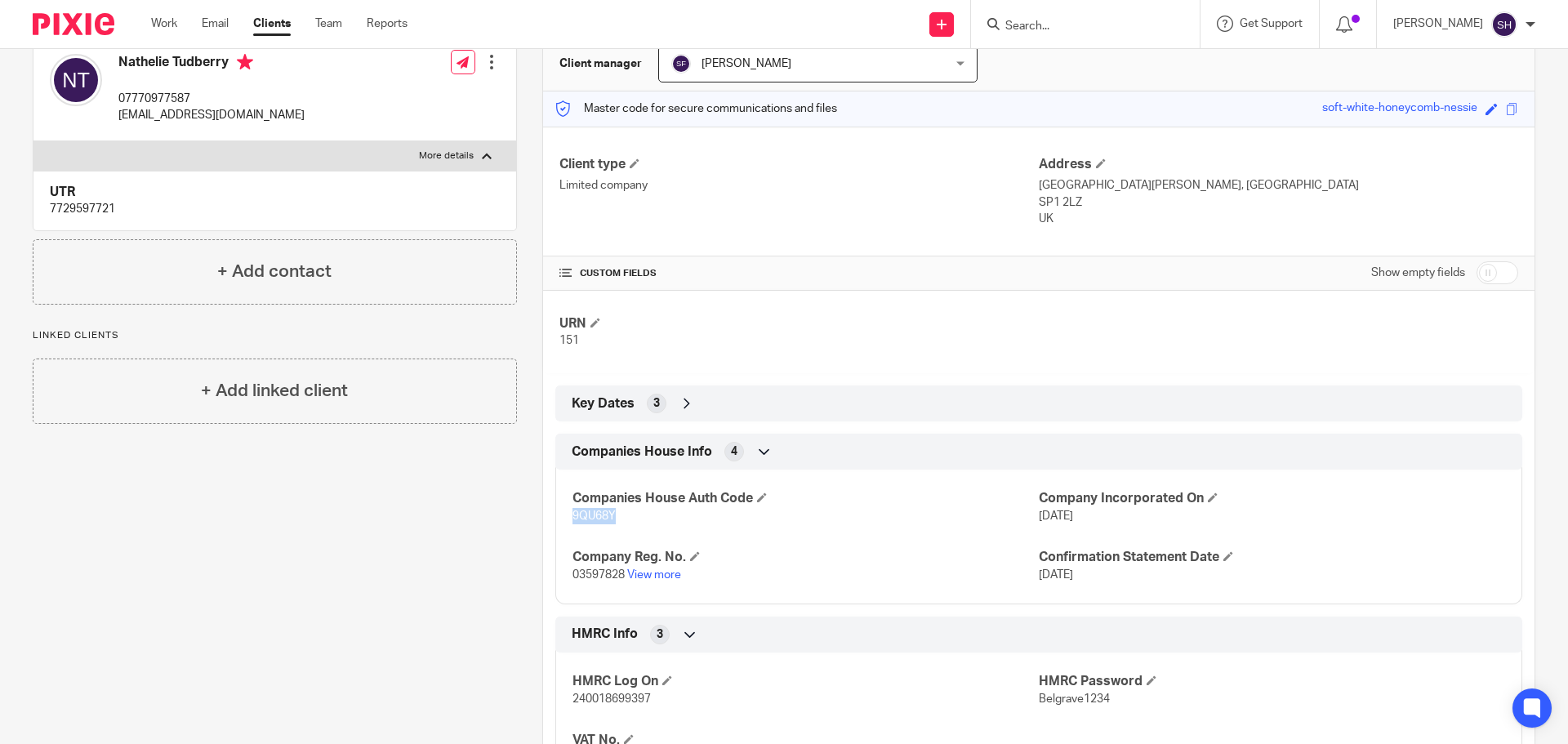
scroll to position [25, 0]
